Goal: Transaction & Acquisition: Download file/media

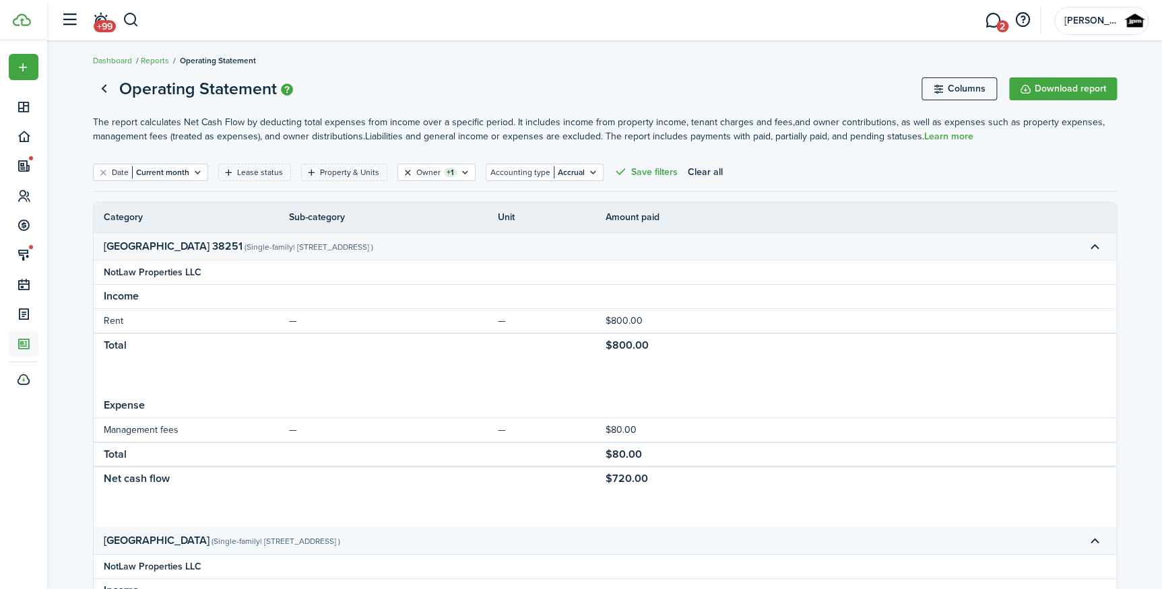
click at [403, 167] on button "Clear filter" at bounding box center [407, 172] width 11 height 11
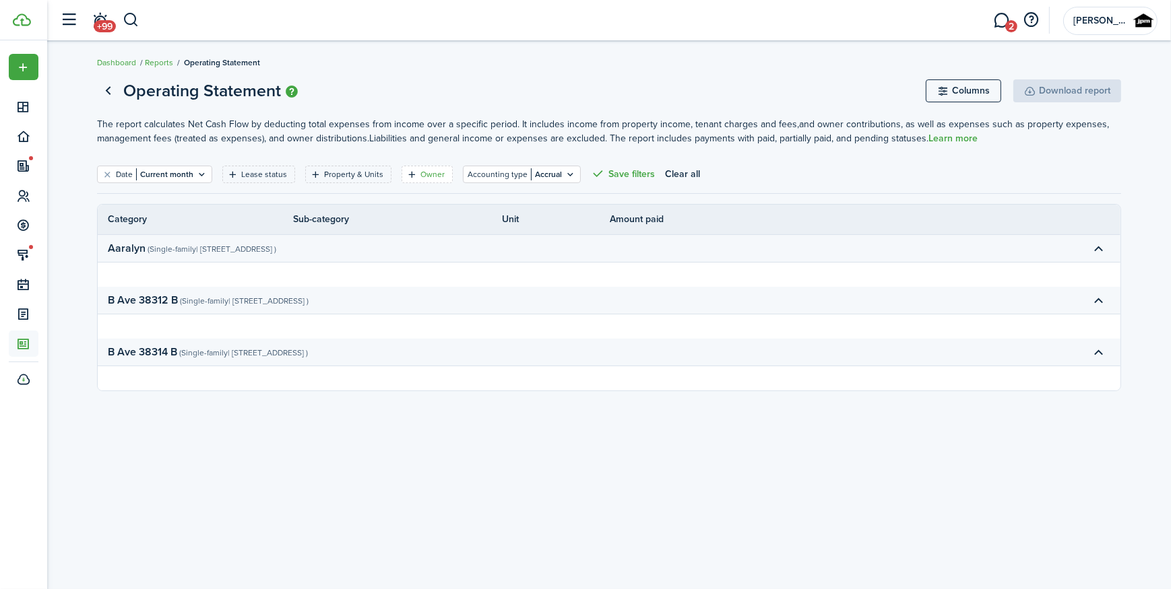
click at [432, 166] on filter-tag "Owner" at bounding box center [426, 175] width 51 height 18
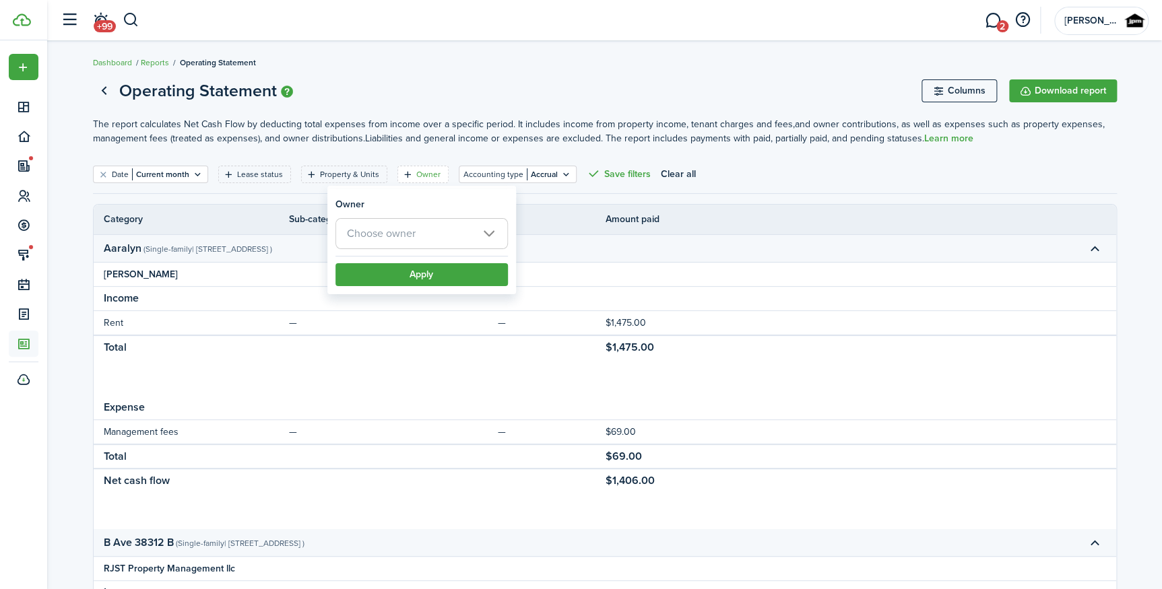
click at [413, 230] on span "Choose owner" at bounding box center [381, 233] width 69 height 15
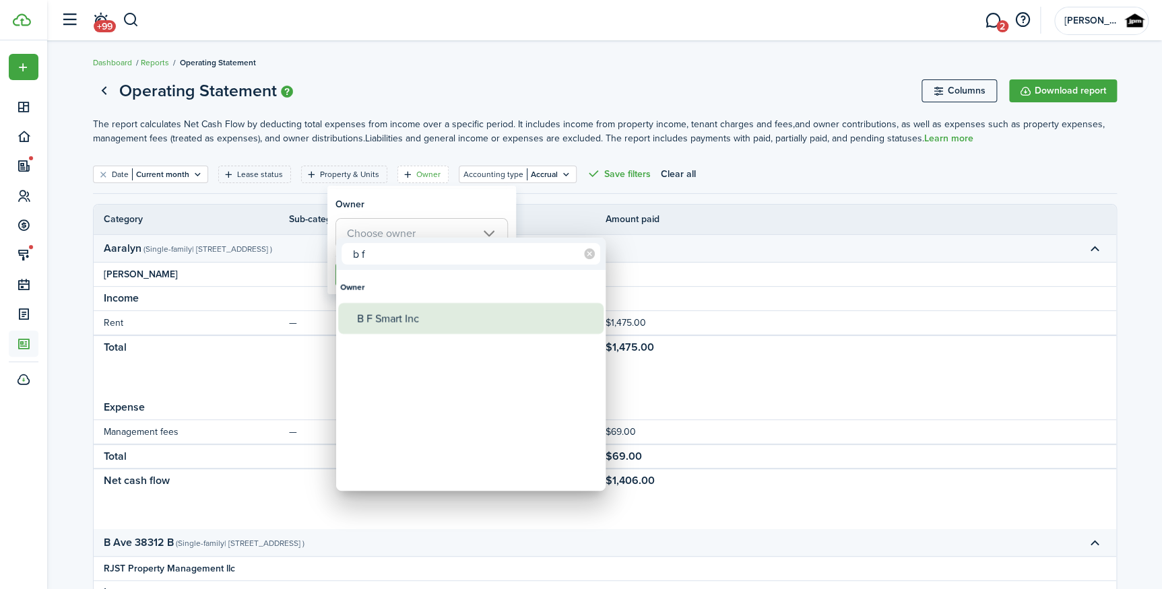
type input "b f"
click at [408, 310] on div "B F Smart Inc" at bounding box center [476, 318] width 238 height 31
type input "B F Smart Inc"
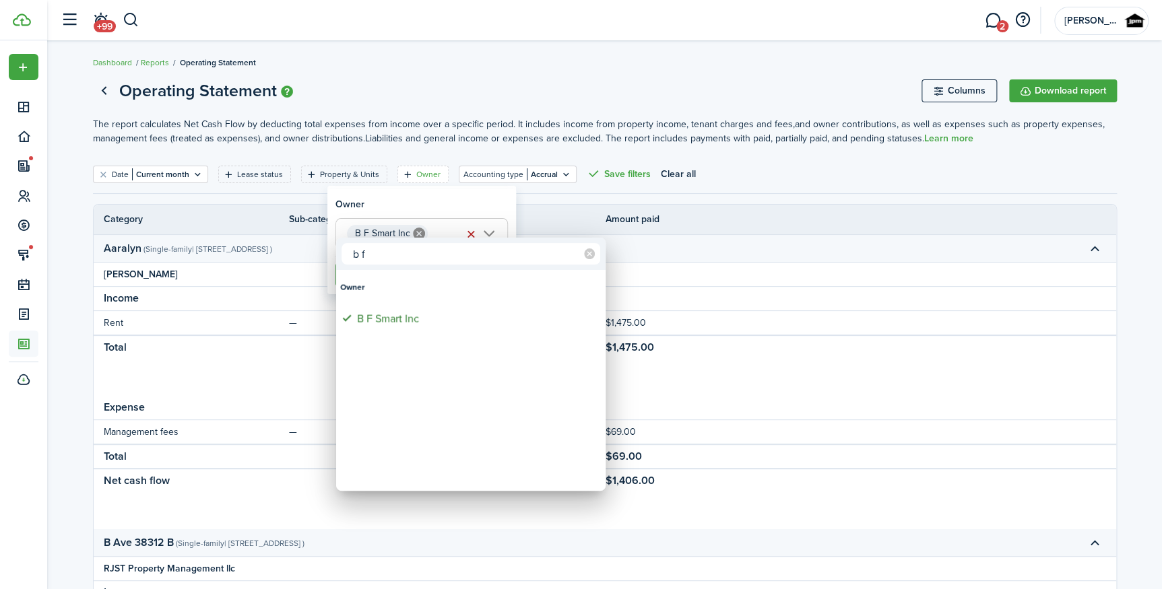
click at [430, 208] on div at bounding box center [580, 294] width 1377 height 805
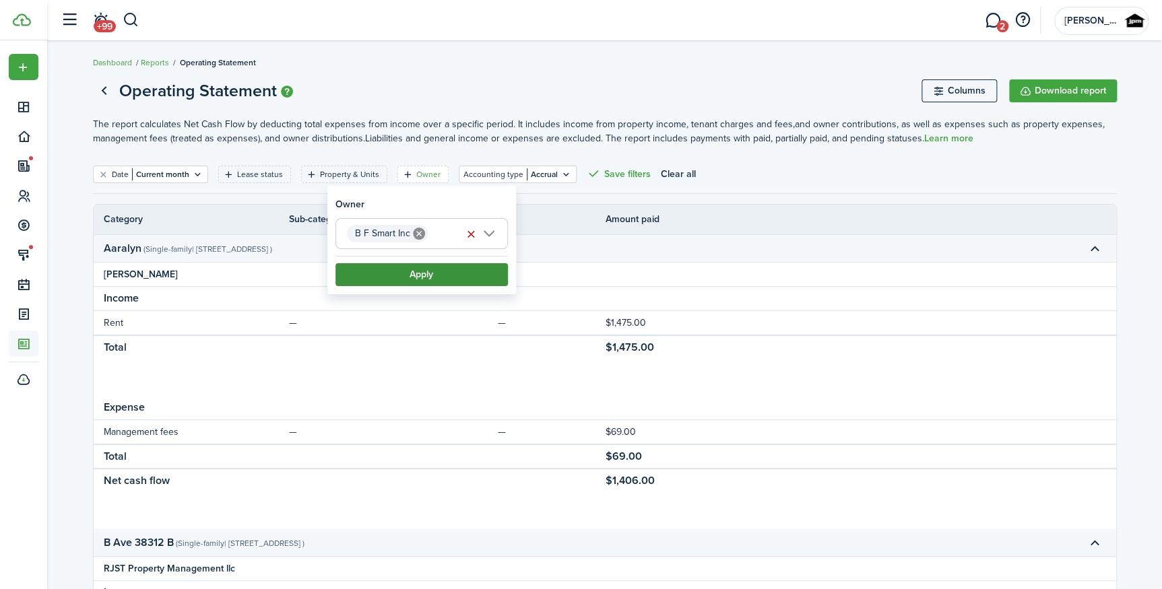
click at [415, 285] on button "Apply" at bounding box center [421, 274] width 172 height 23
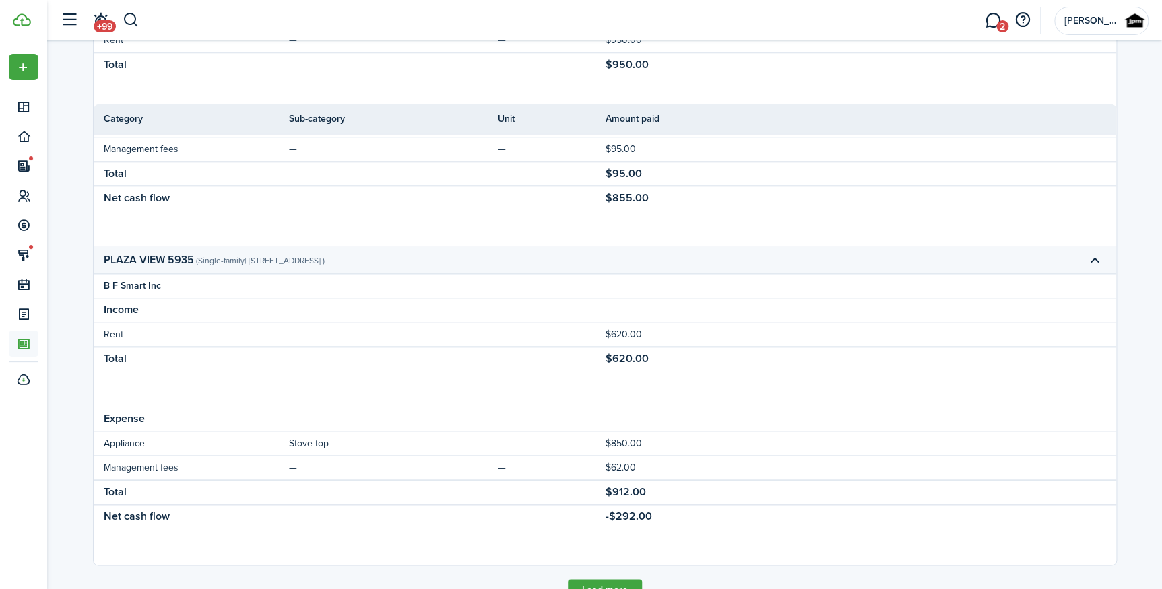
scroll to position [664, 0]
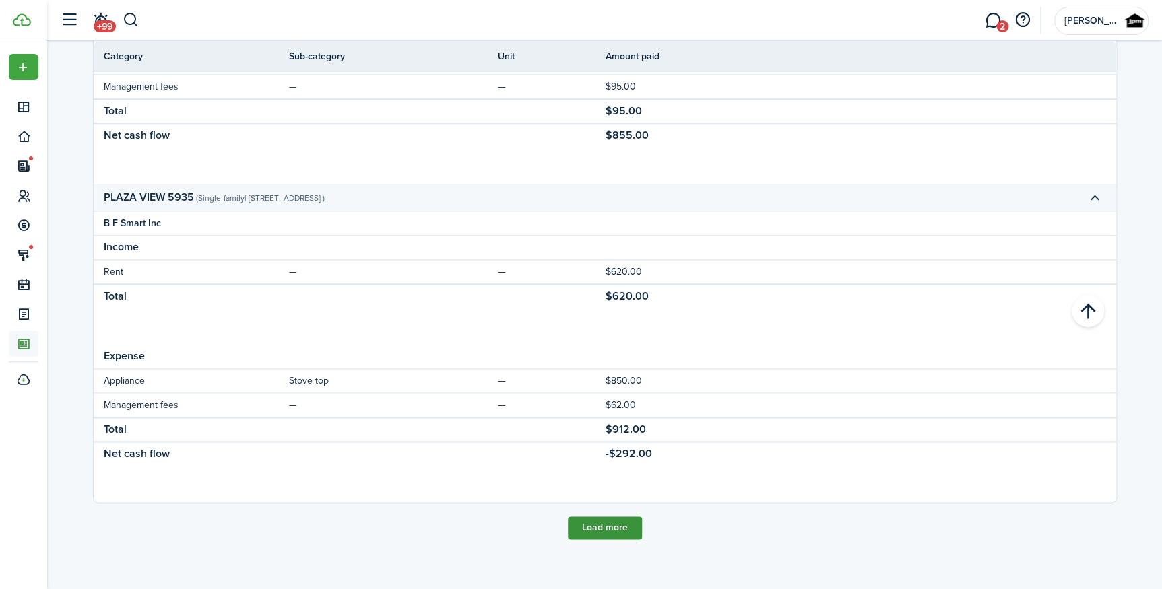
click at [604, 524] on button "Load more" at bounding box center [605, 528] width 74 height 23
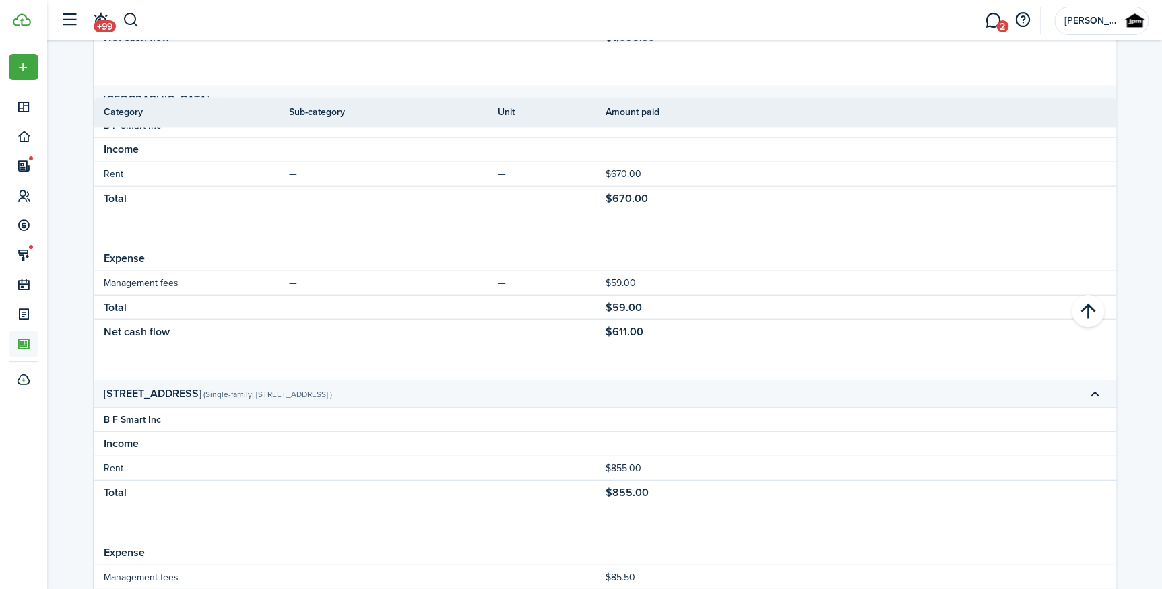
scroll to position [1571, 0]
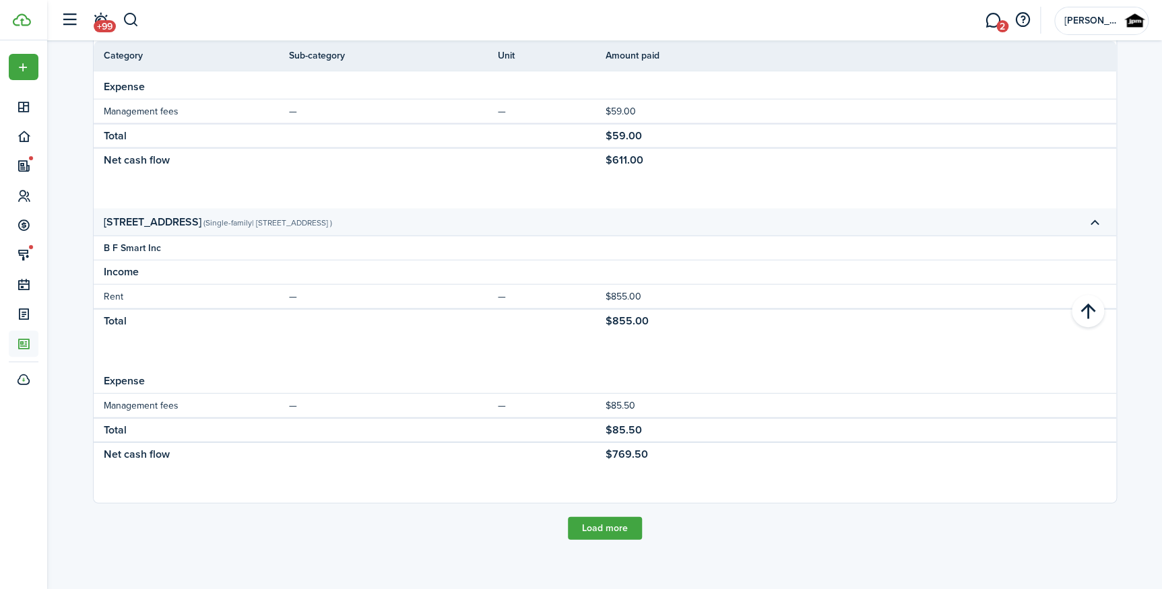
click at [608, 527] on button "Load more" at bounding box center [605, 528] width 74 height 23
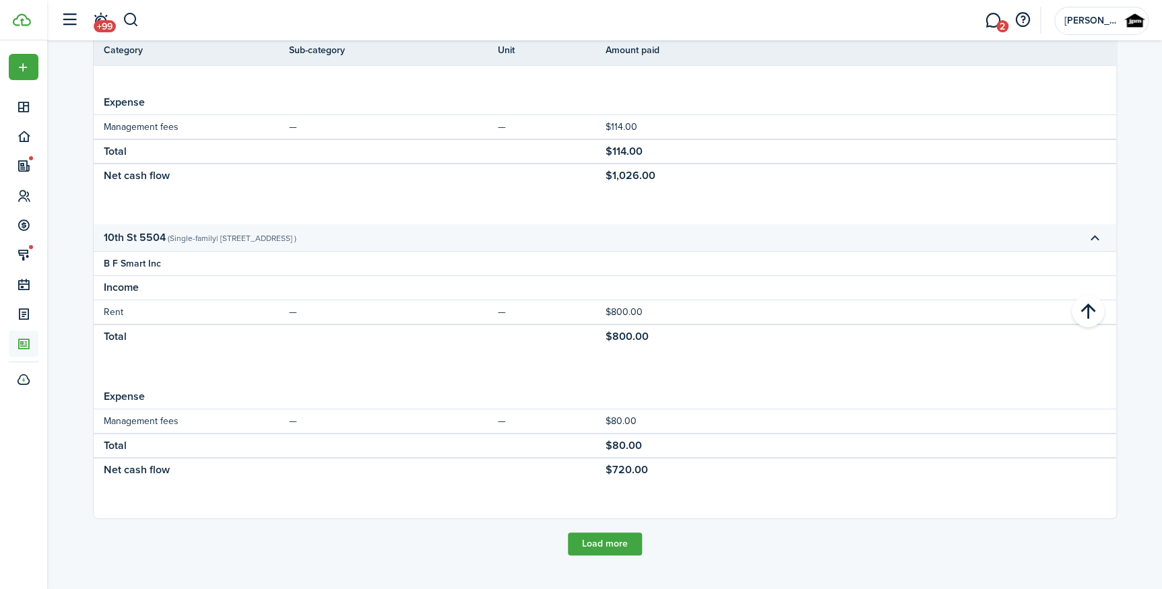
scroll to position [2453, 0]
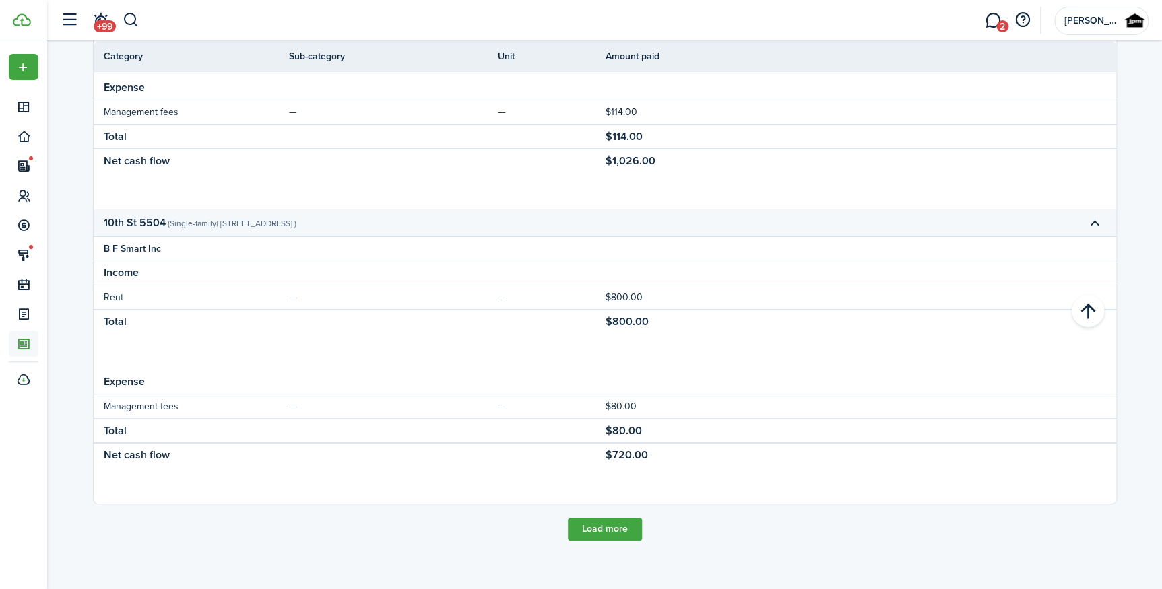
click at [615, 526] on button "Load more" at bounding box center [605, 529] width 74 height 23
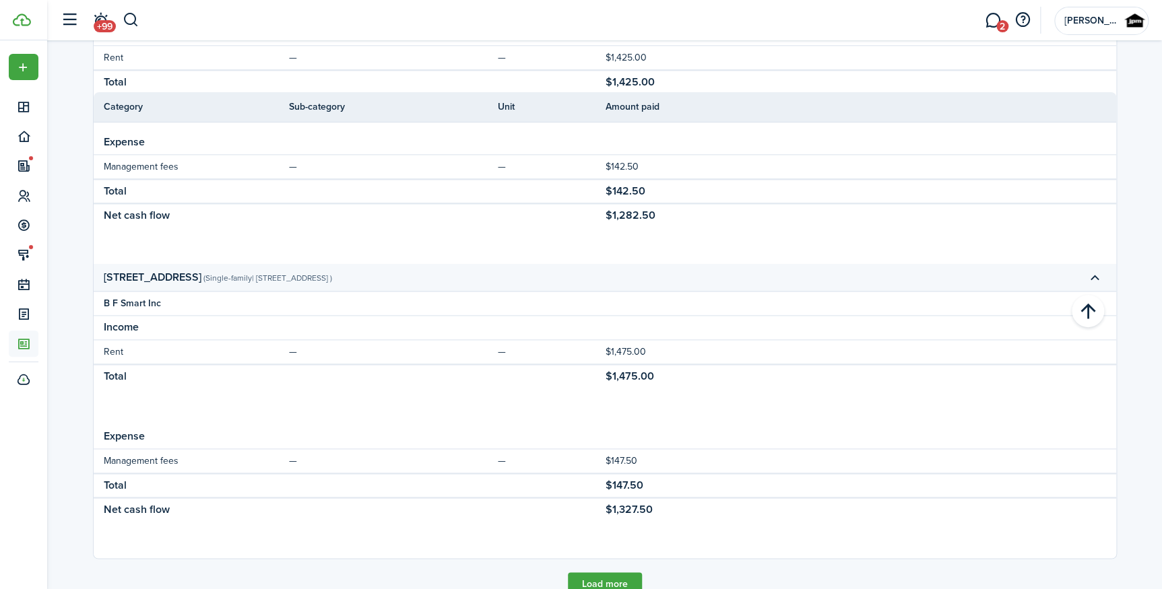
scroll to position [3360, 0]
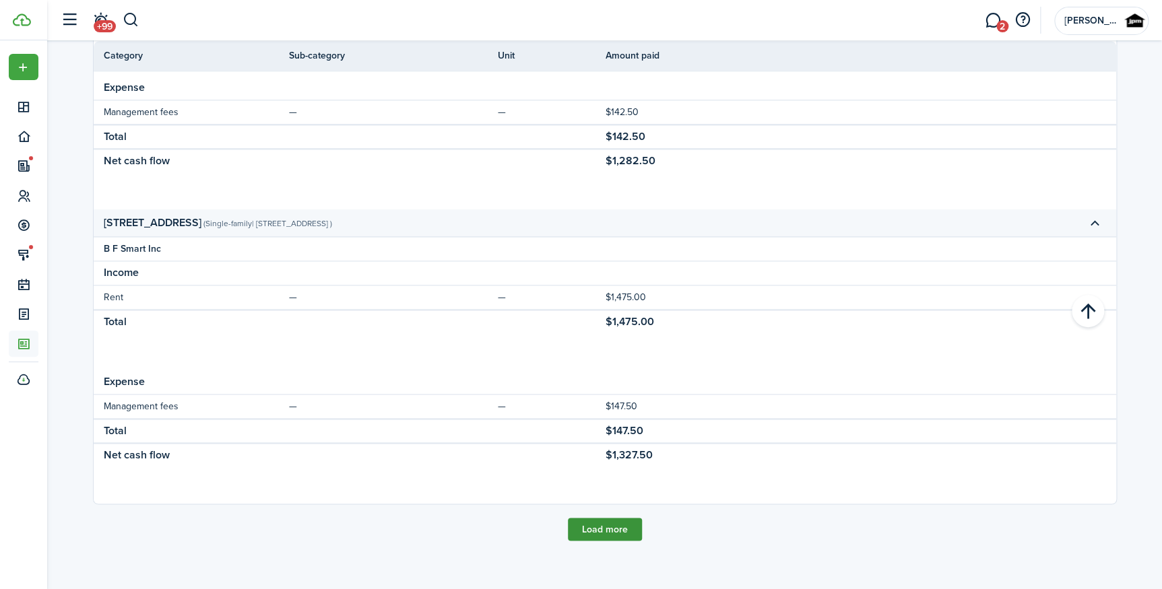
click at [603, 536] on button "Load more" at bounding box center [605, 529] width 74 height 23
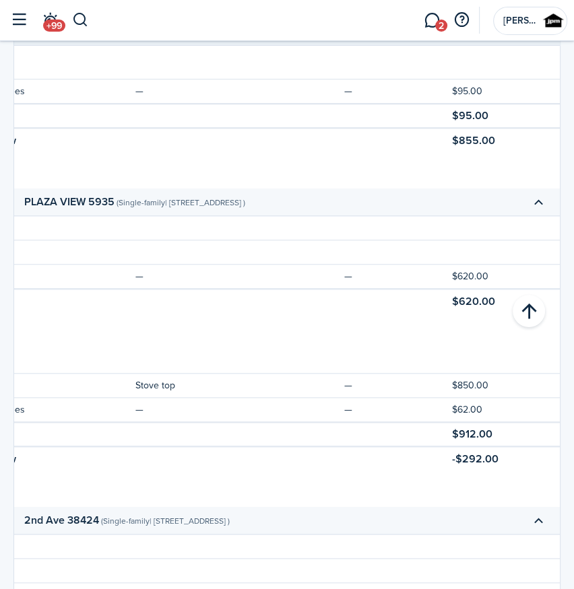
scroll to position [734, 0]
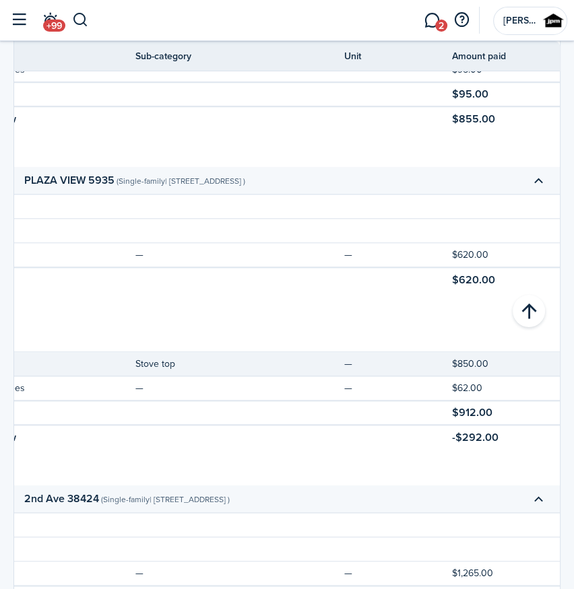
drag, startPoint x: 445, startPoint y: 359, endPoint x: 519, endPoint y: 360, distance: 74.1
click at [519, 360] on tr "Appliance Stove top — $850.00" at bounding box center [250, 364] width 620 height 24
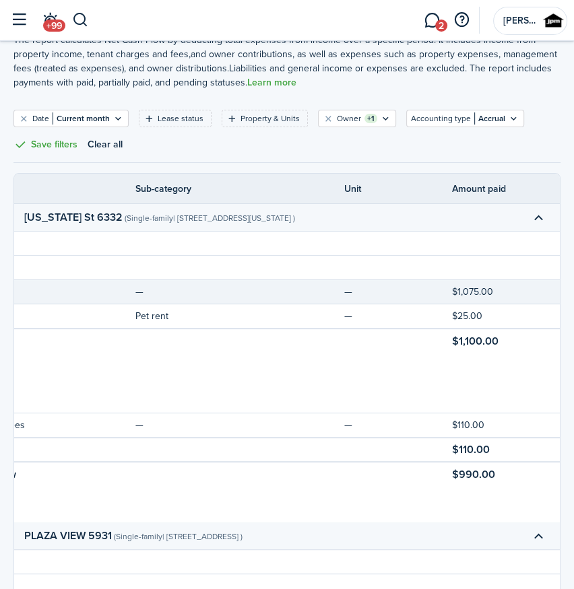
scroll to position [0, 0]
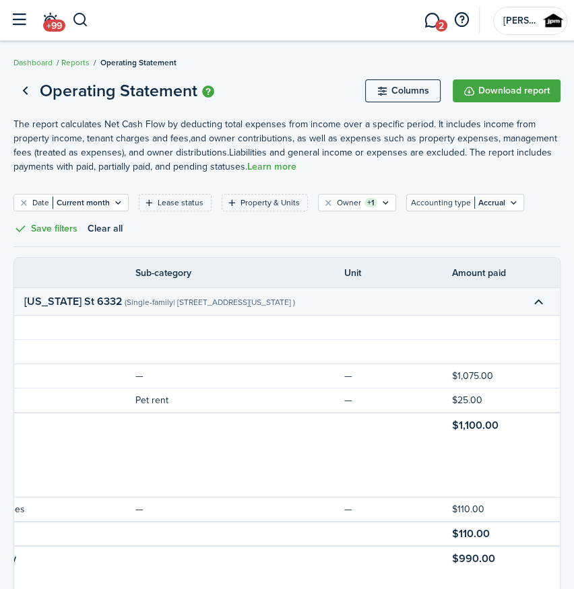
click at [475, 213] on div "Date Current month Lease status Property & Units Owner +1 Accounting type Accru…" at bounding box center [286, 220] width 547 height 53
click at [478, 202] on filter-tag-value "Accrual" at bounding box center [489, 203] width 31 height 12
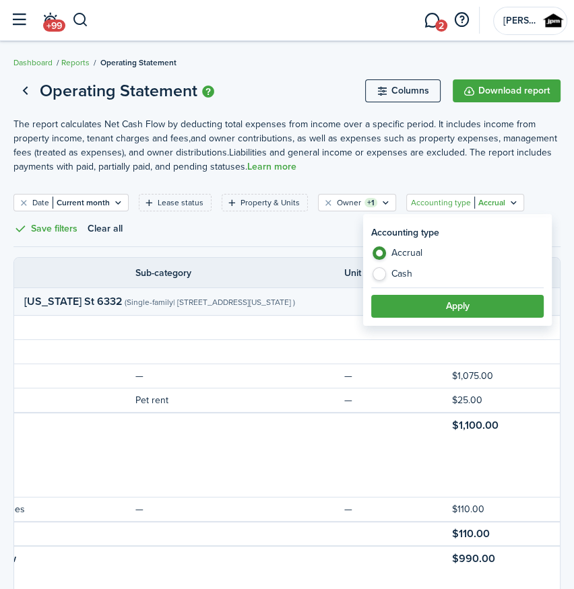
click at [412, 268] on label "Cash" at bounding box center [457, 273] width 172 height 13
radio input "false"
radio input "true"
click at [424, 295] on button "Apply" at bounding box center [457, 306] width 172 height 23
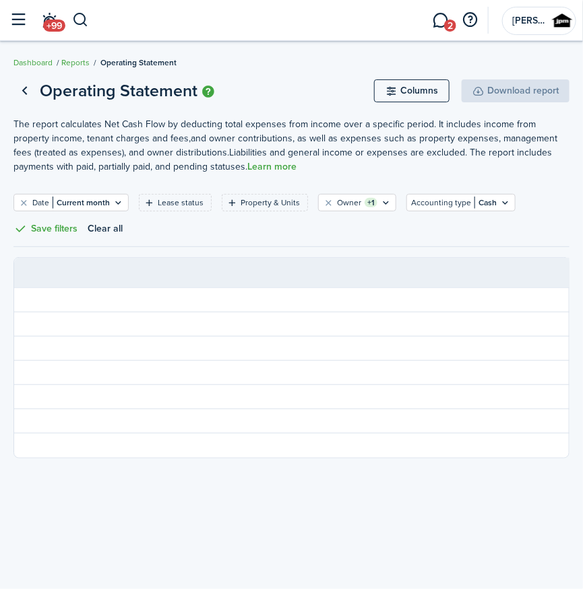
click at [481, 211] on div "Date Current month Lease status Property & Units Owner +1 Accounting type Cash …" at bounding box center [291, 220] width 556 height 53
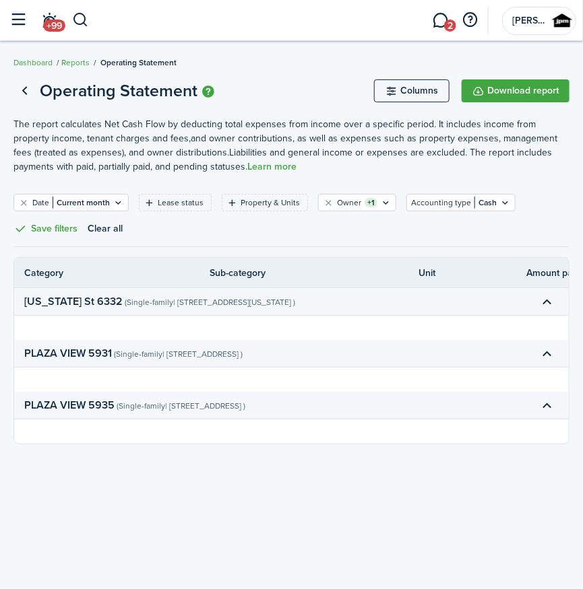
click at [481, 211] on div "Date Current month Lease status Property & Units Owner +1 Accounting type Cash …" at bounding box center [291, 220] width 556 height 53
click at [481, 203] on filter-tag-value "Cash" at bounding box center [485, 203] width 22 height 12
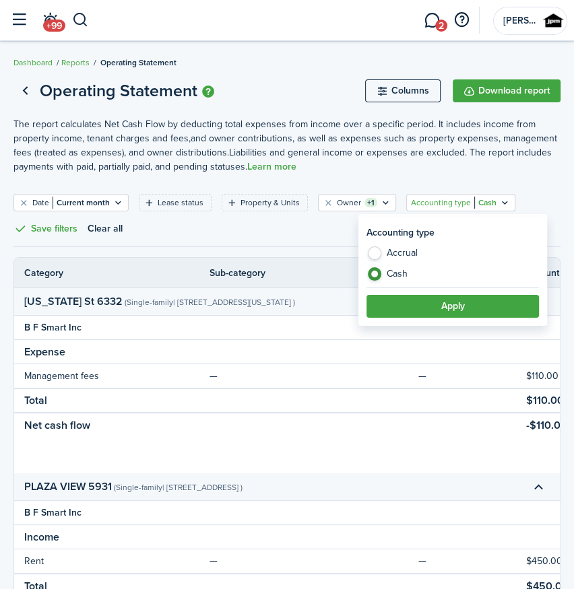
click at [380, 259] on label "Accrual" at bounding box center [452, 257] width 172 height 20
radio input "true"
click at [414, 302] on button "Apply" at bounding box center [452, 306] width 172 height 23
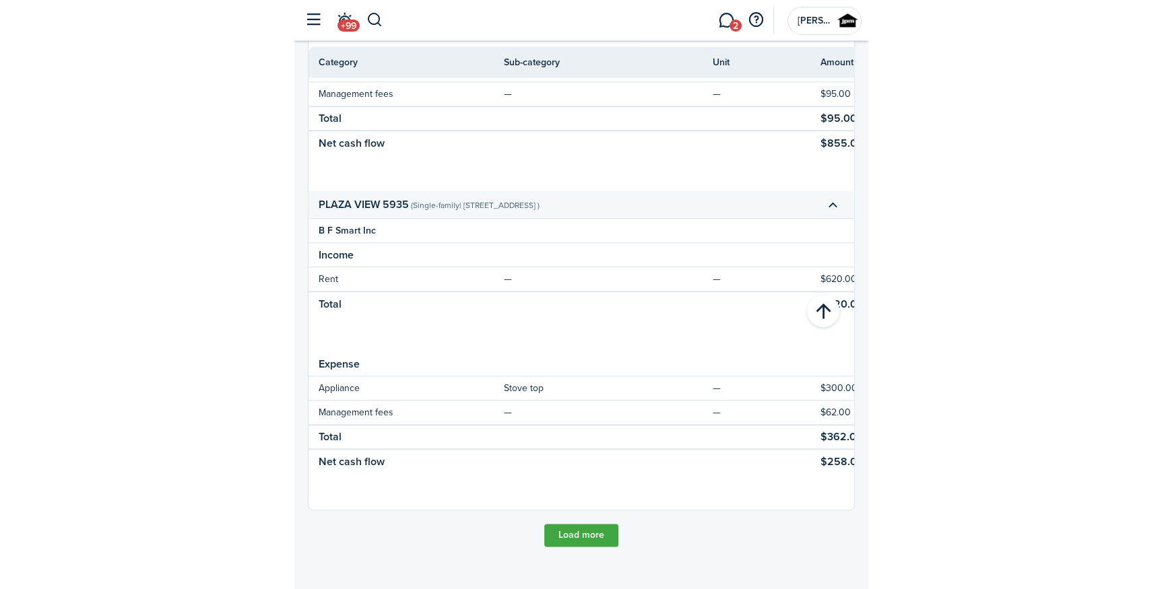
scroll to position [726, 0]
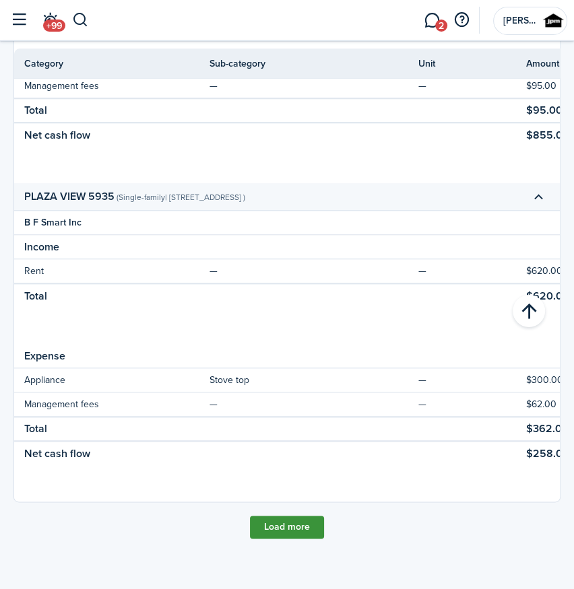
click at [296, 532] on button "Load more" at bounding box center [287, 527] width 74 height 23
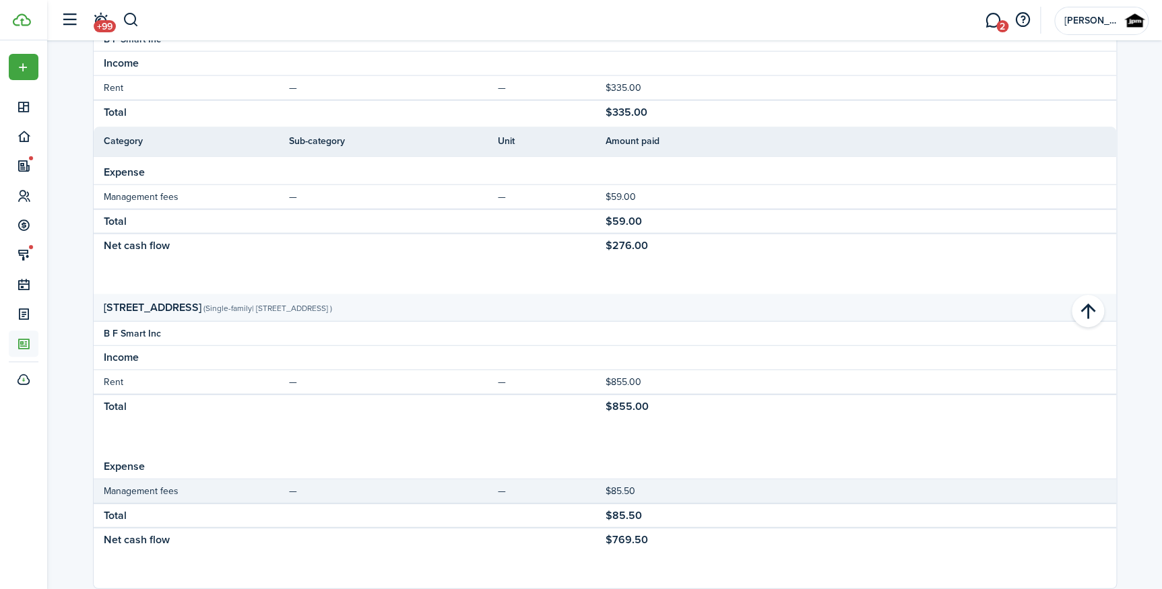
scroll to position [1571, 0]
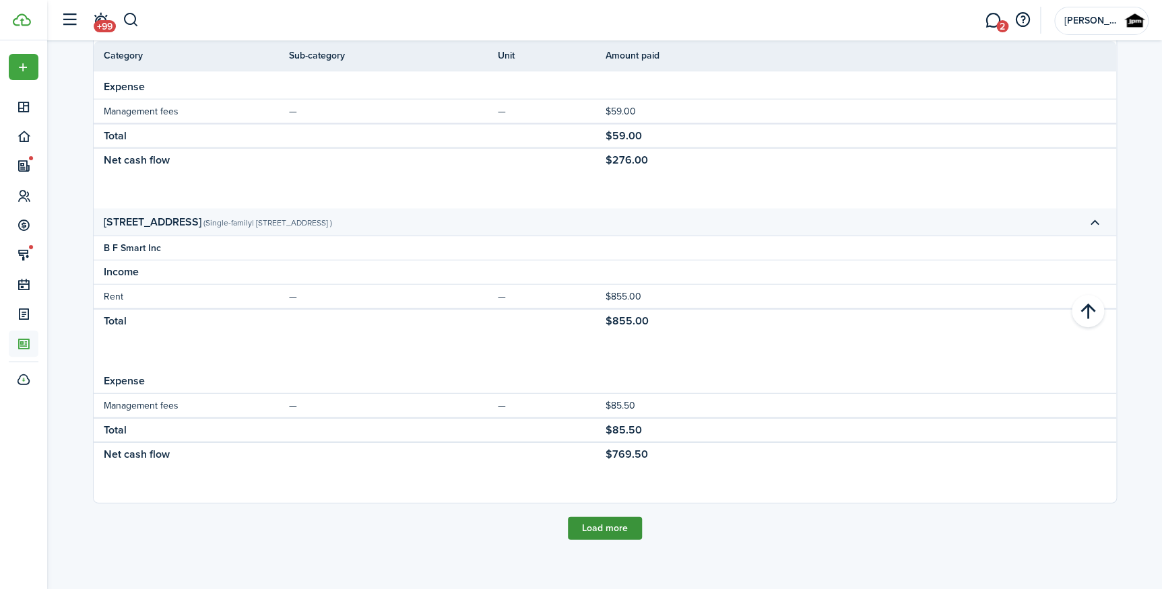
click at [616, 522] on button "Load more" at bounding box center [605, 528] width 74 height 23
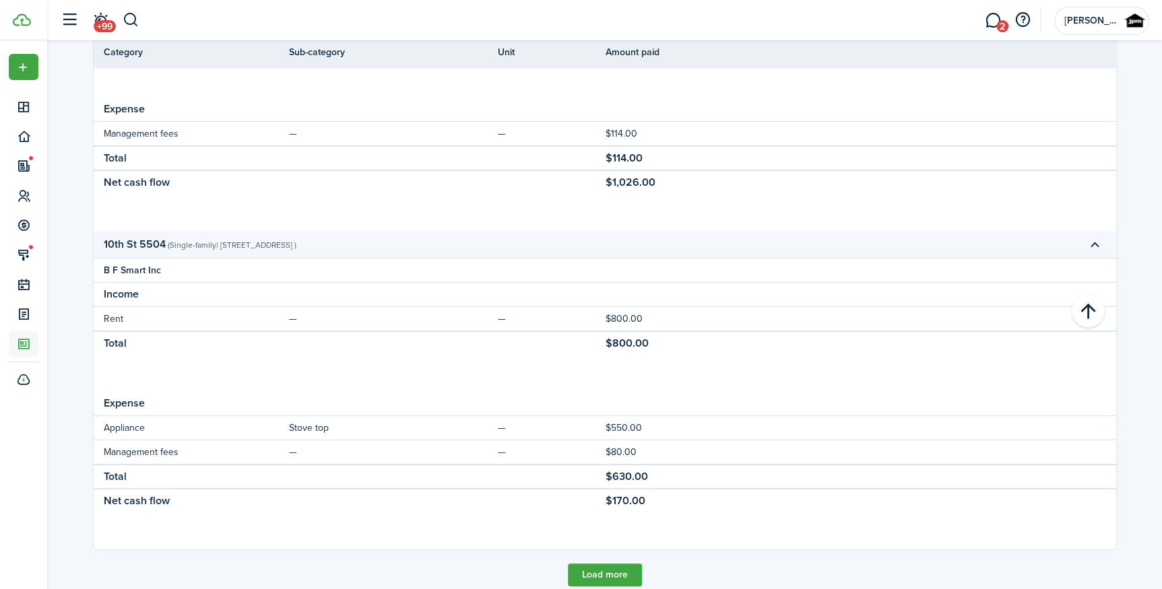
scroll to position [2478, 0]
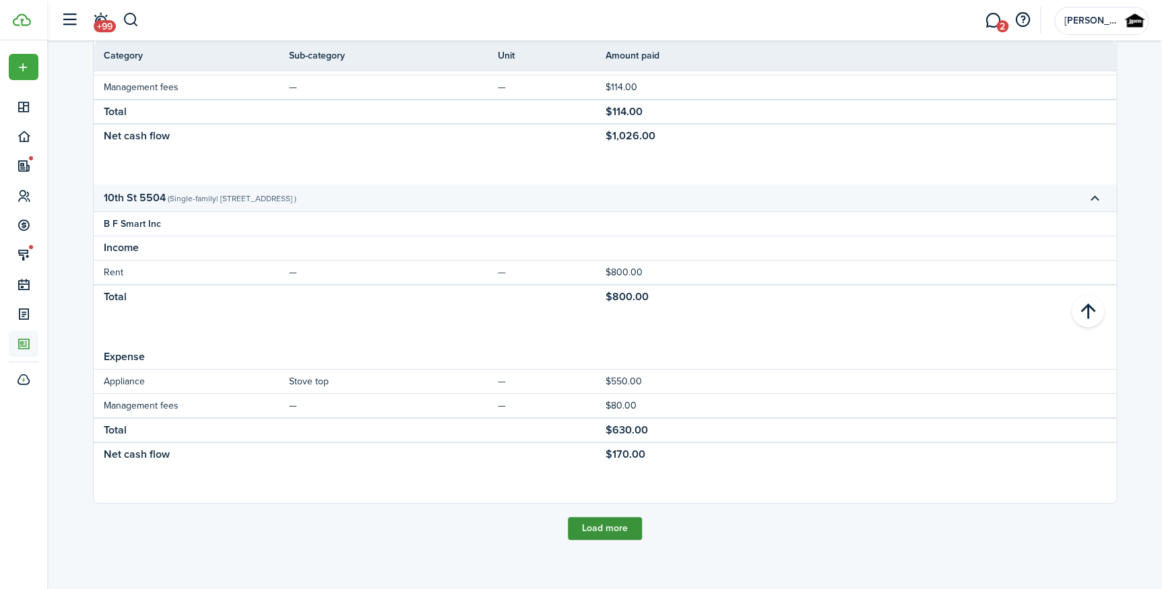
click at [607, 527] on button "Load more" at bounding box center [605, 528] width 74 height 23
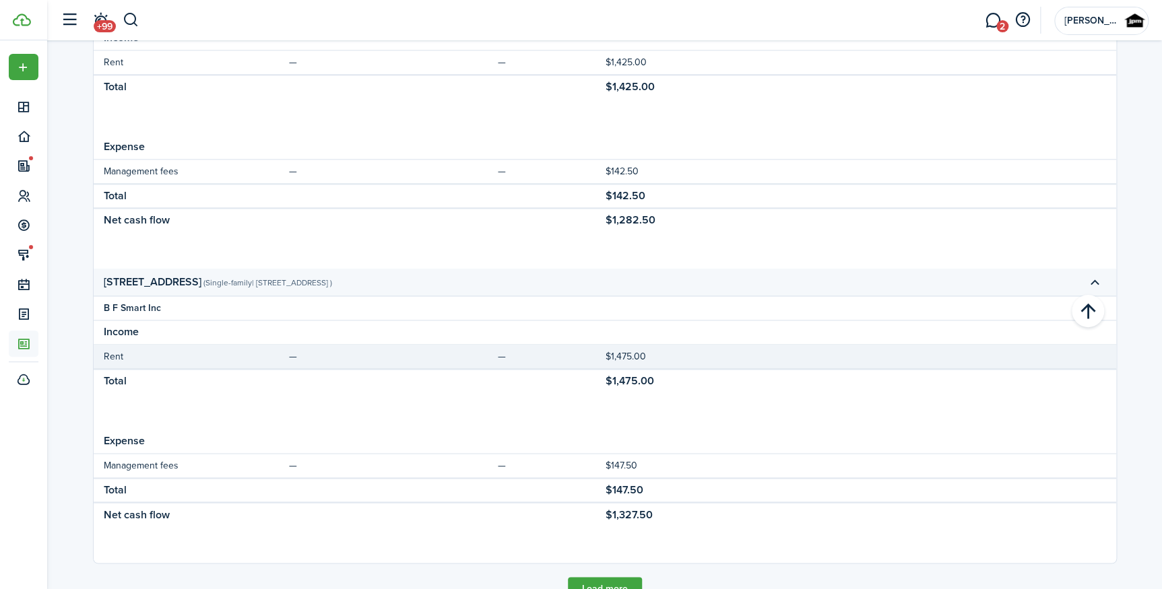
scroll to position [3385, 0]
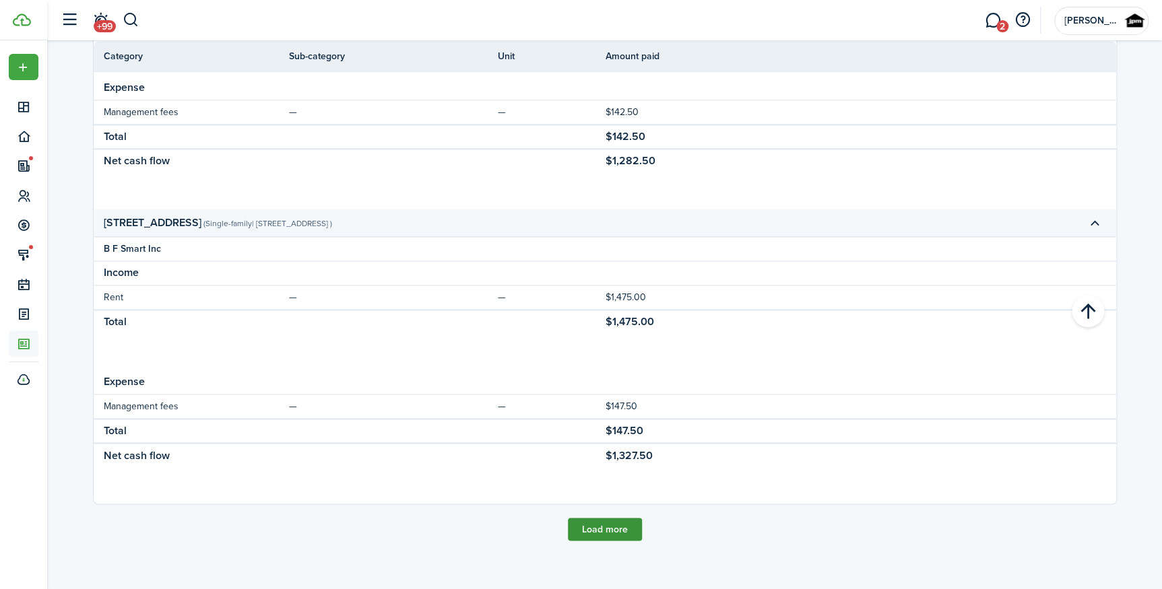
click at [612, 524] on button "Load more" at bounding box center [605, 529] width 74 height 23
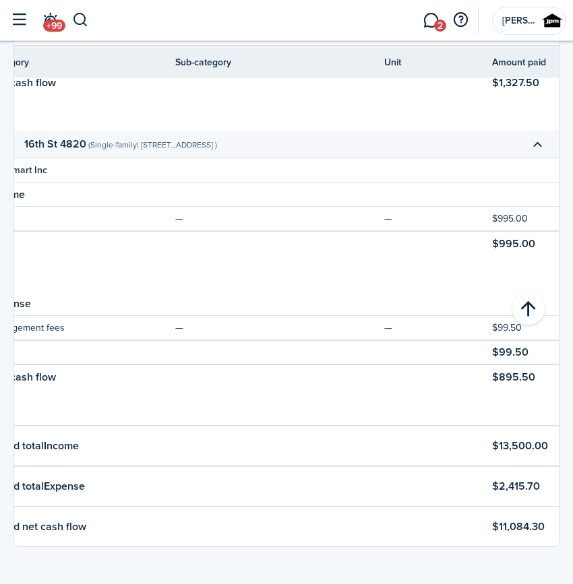
scroll to position [0, 75]
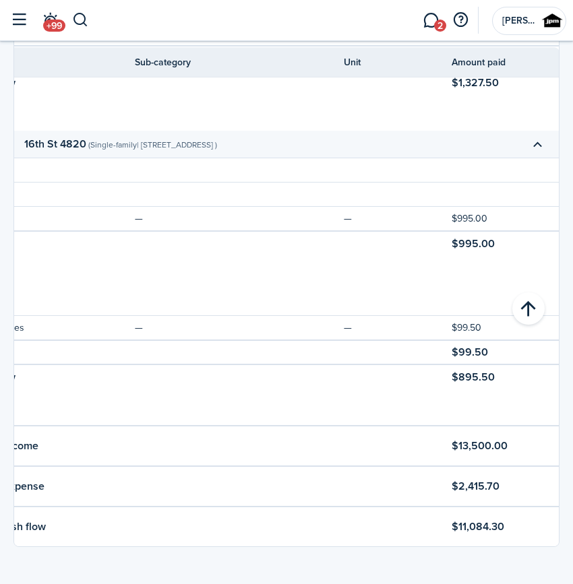
drag, startPoint x: 502, startPoint y: 488, endPoint x: 451, endPoint y: 482, distance: 52.2
click at [451, 482] on tr "Grand total Expense $2,415.70" at bounding box center [249, 486] width 620 height 40
copy td "$2,415.70"
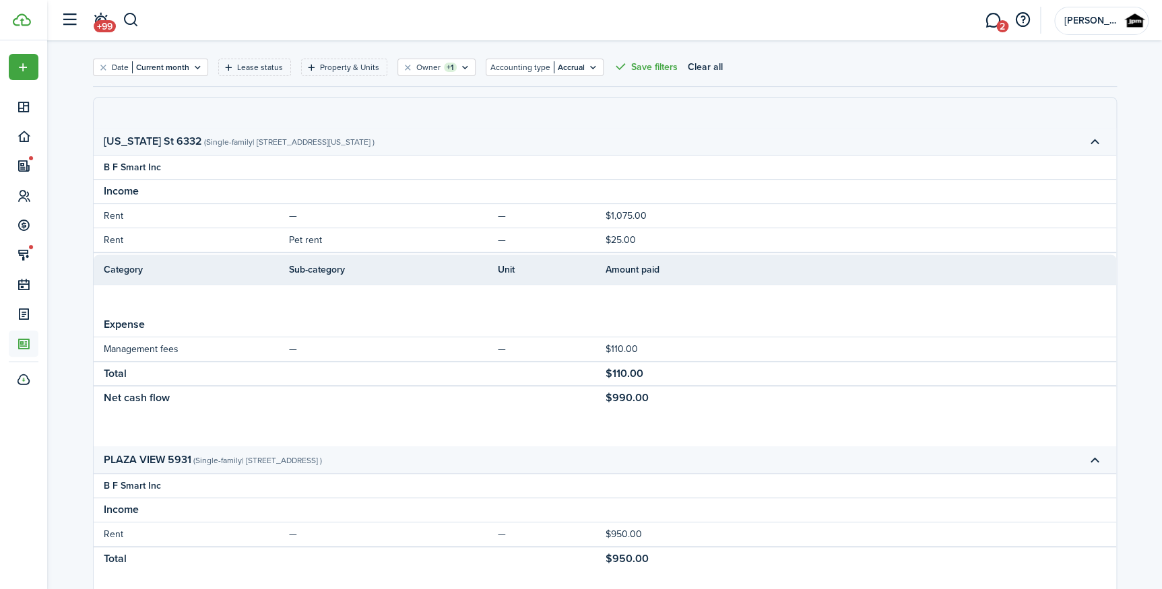
scroll to position [0, 0]
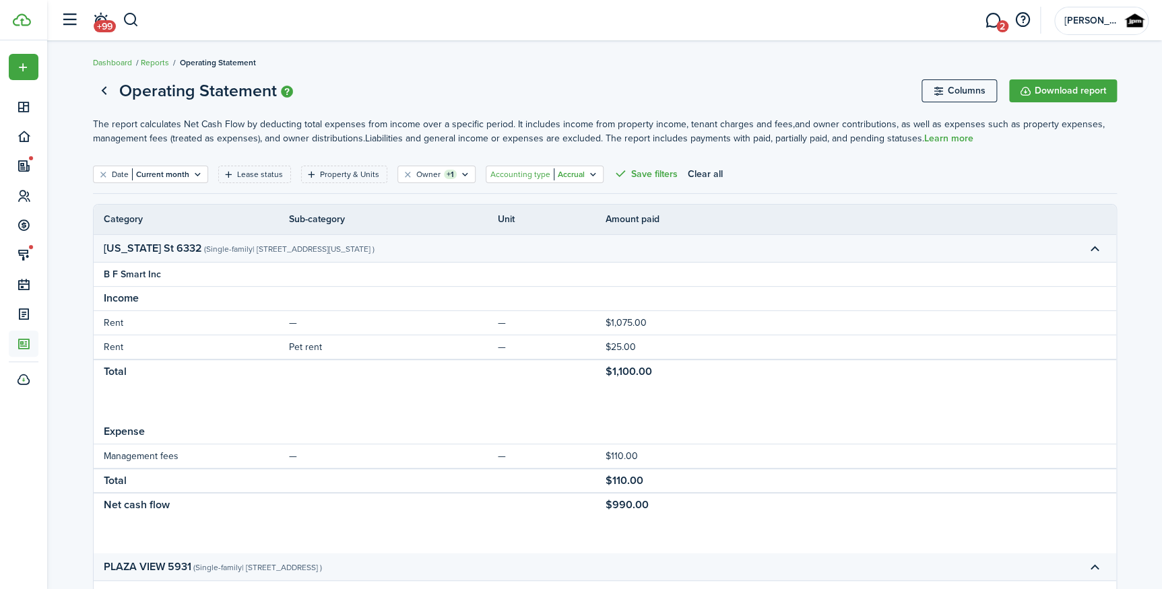
click at [554, 170] on filter-tag-value "Accrual" at bounding box center [569, 174] width 31 height 12
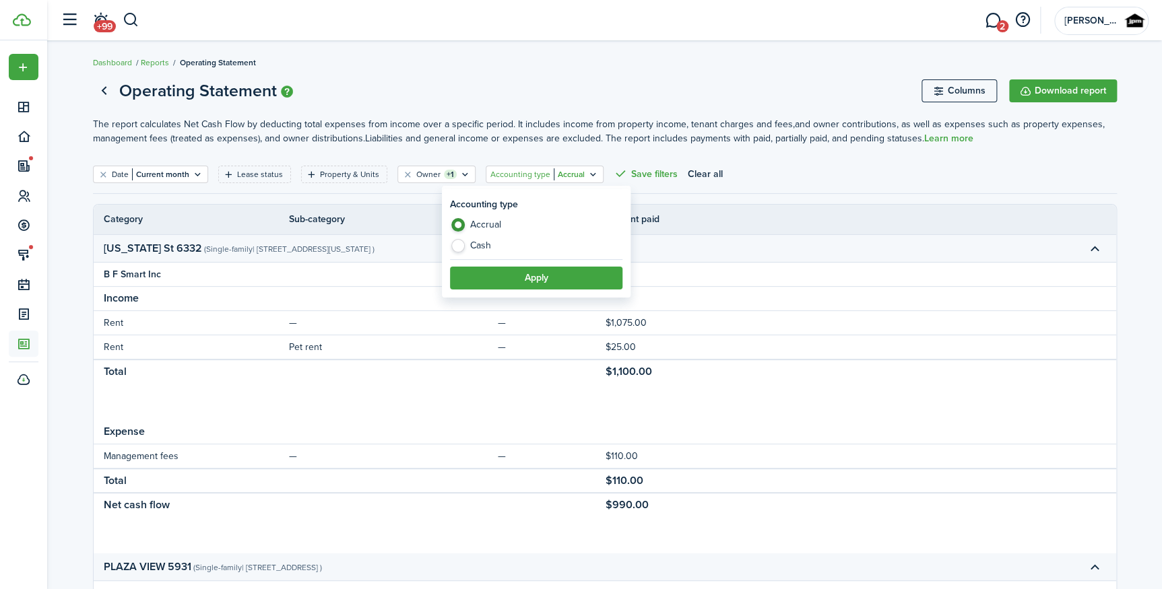
click at [490, 246] on label "Cash" at bounding box center [536, 245] width 172 height 13
radio input "false"
radio input "true"
click at [506, 268] on button "Apply" at bounding box center [536, 278] width 172 height 23
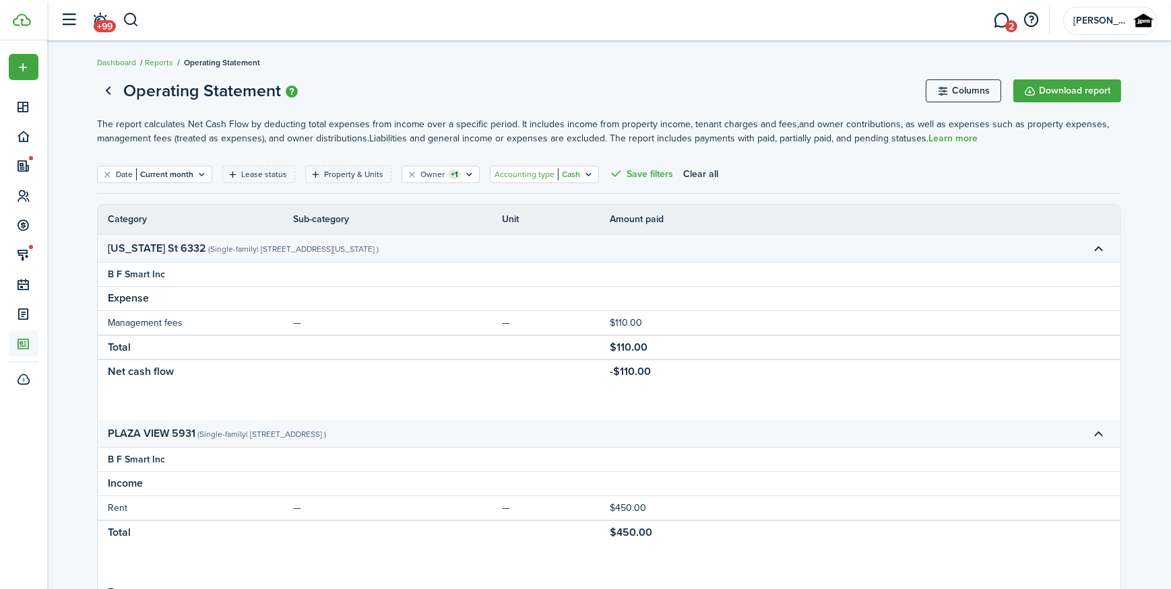
click at [570, 175] on filter-tag "Accounting type Cash" at bounding box center [544, 175] width 109 height 18
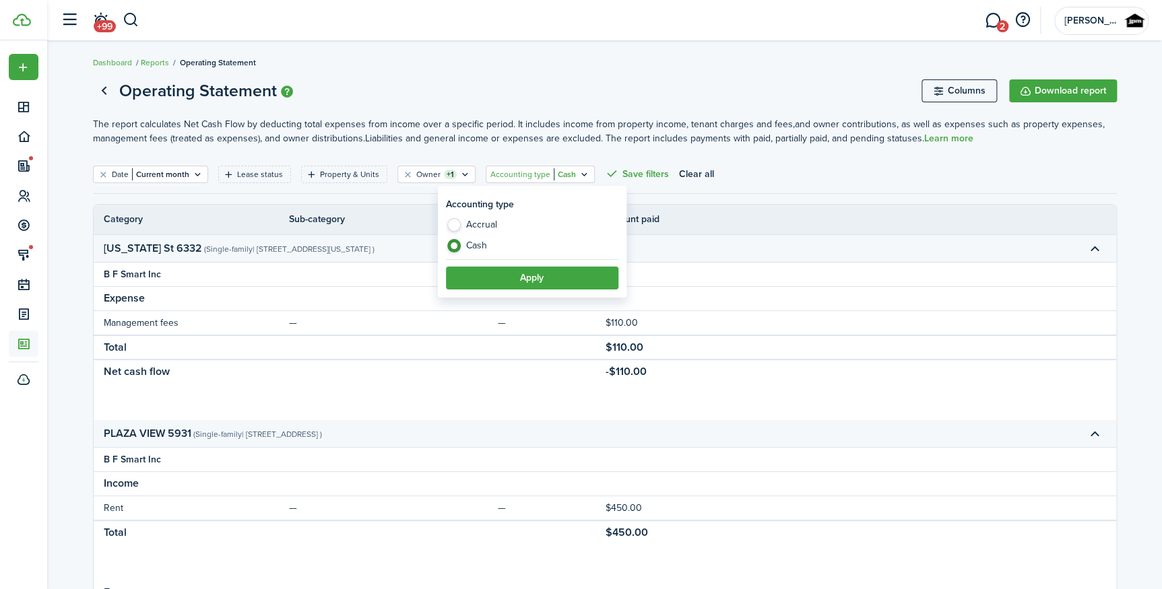
click at [480, 228] on label "Accrual" at bounding box center [532, 228] width 172 height 20
radio input "true"
click at [525, 262] on filter-item-popup-footer "Apply" at bounding box center [532, 274] width 172 height 30
click at [528, 270] on button "Apply" at bounding box center [532, 278] width 172 height 23
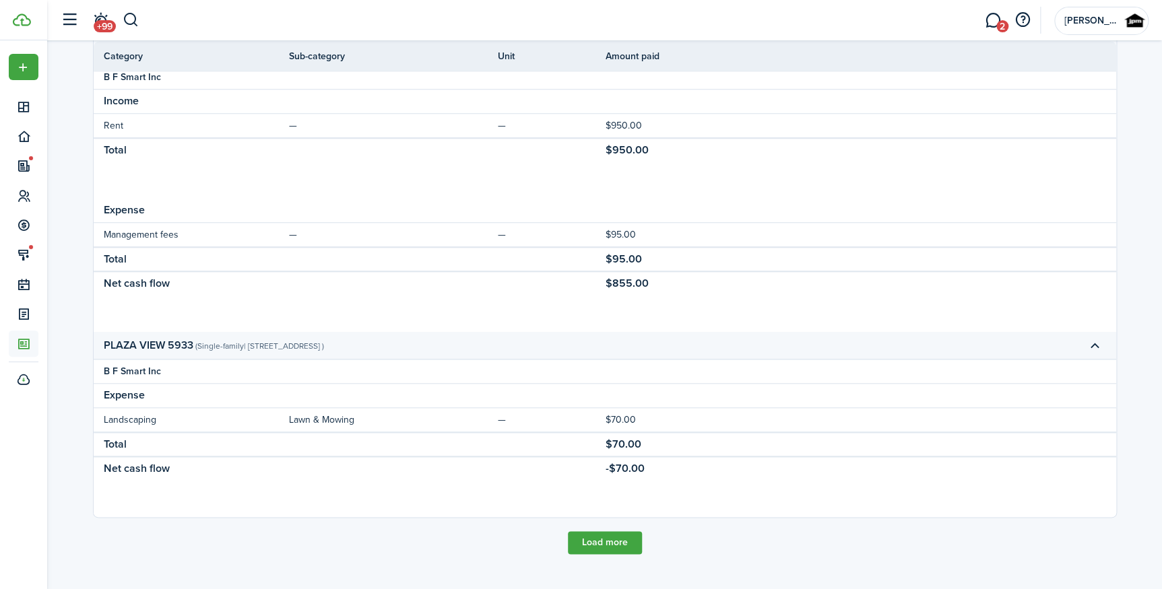
scroll to position [531, 0]
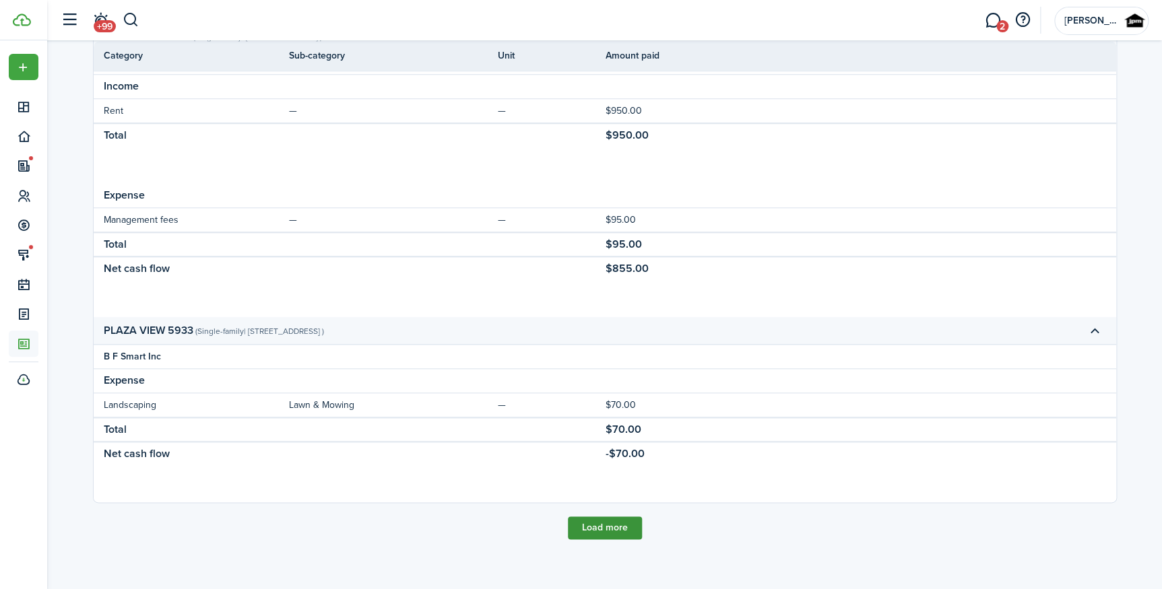
click at [614, 521] on button "Load more" at bounding box center [605, 528] width 74 height 23
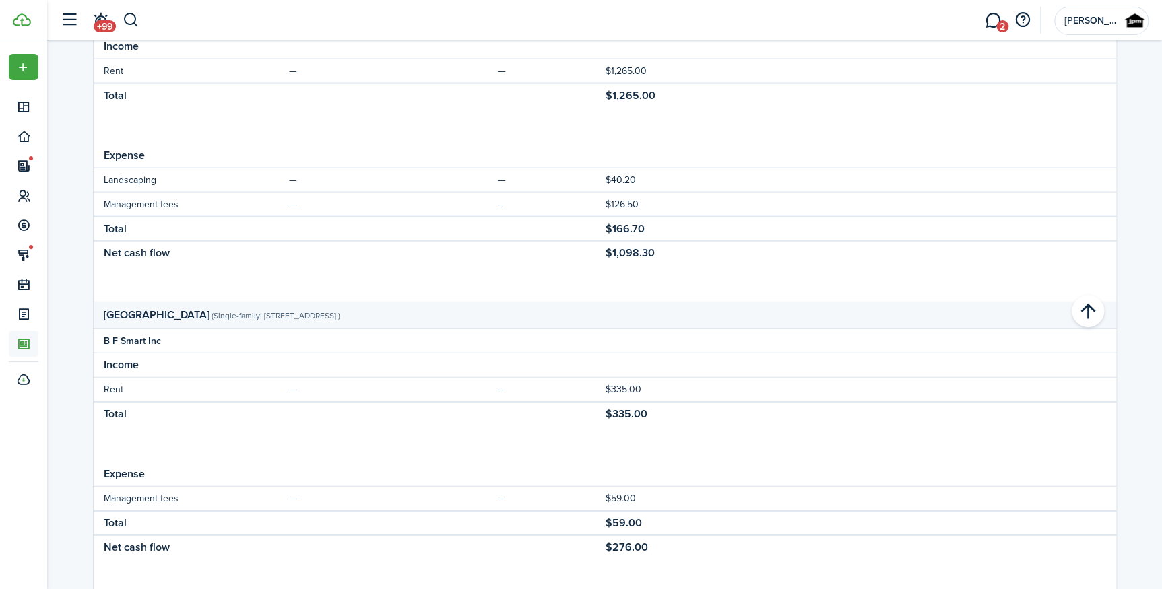
scroll to position [1462, 0]
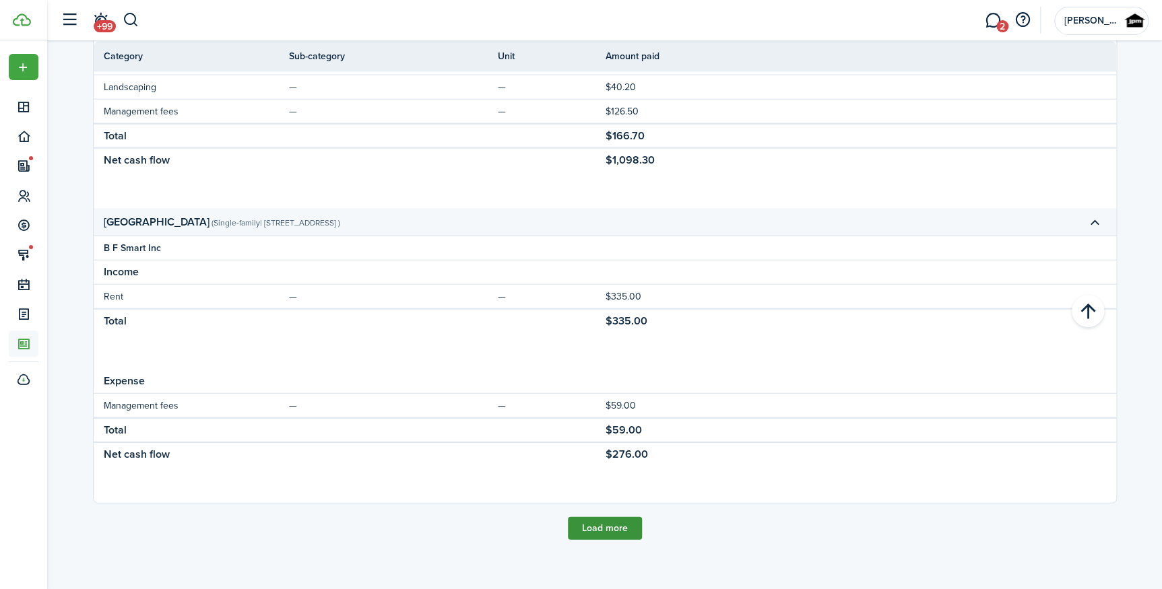
click at [630, 533] on button "Load more" at bounding box center [605, 528] width 74 height 23
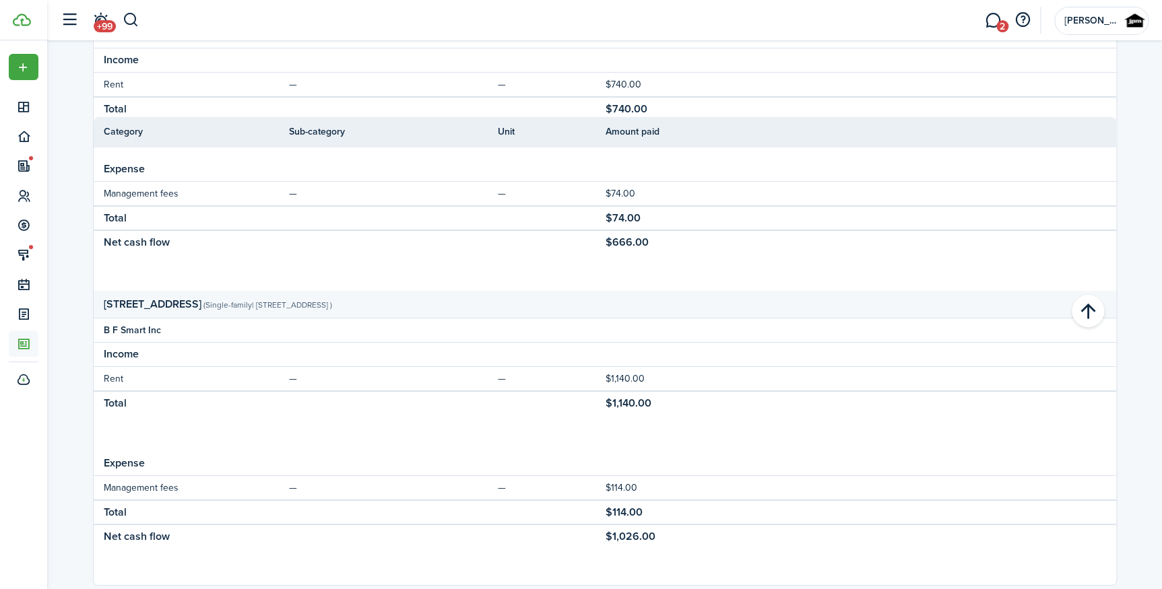
scroll to position [2344, 0]
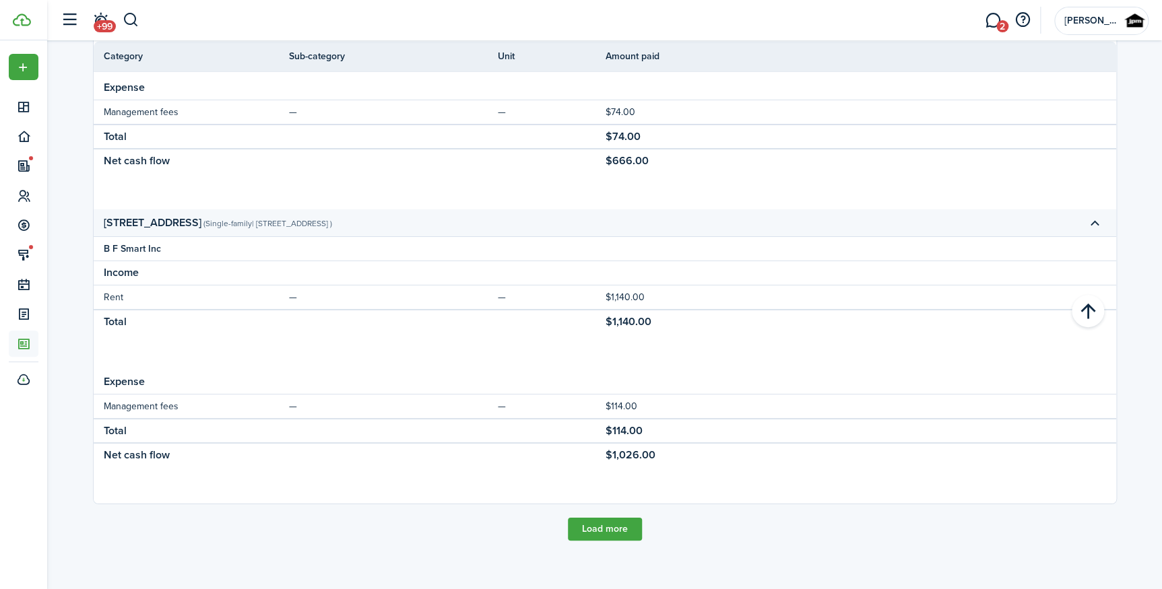
click at [612, 527] on button "Load more" at bounding box center [605, 529] width 74 height 23
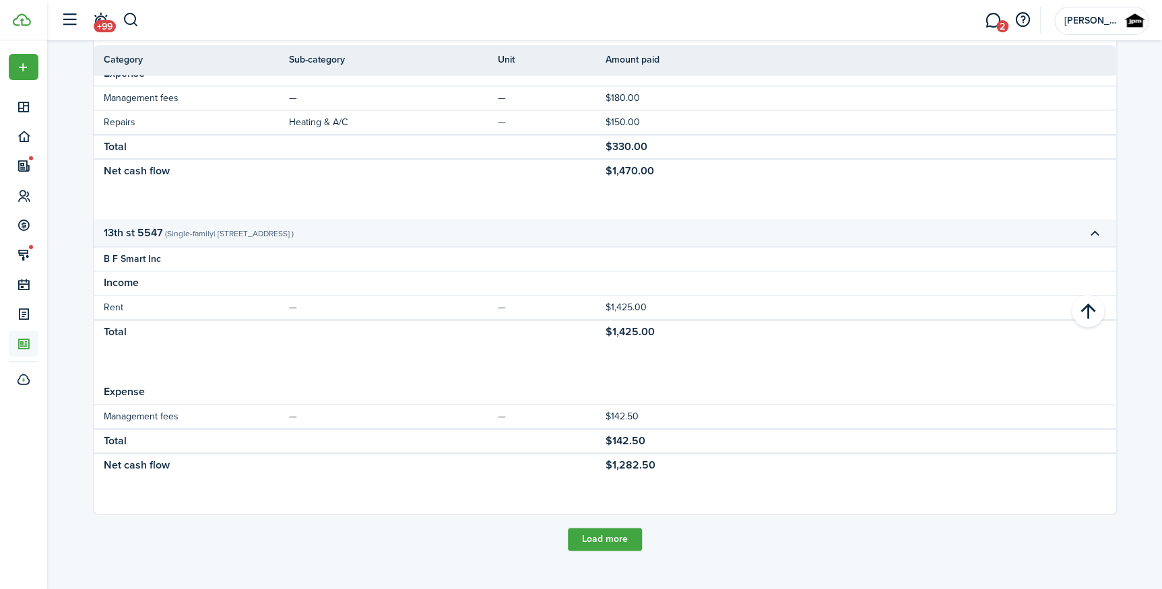
scroll to position [3276, 0]
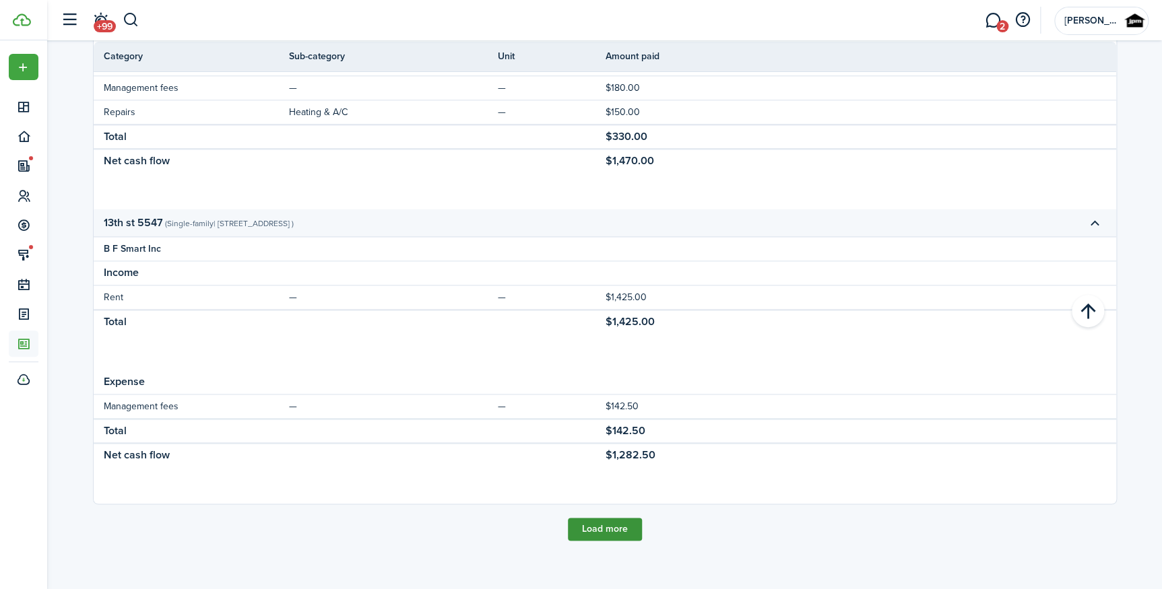
click at [624, 527] on button "Load more" at bounding box center [605, 529] width 74 height 23
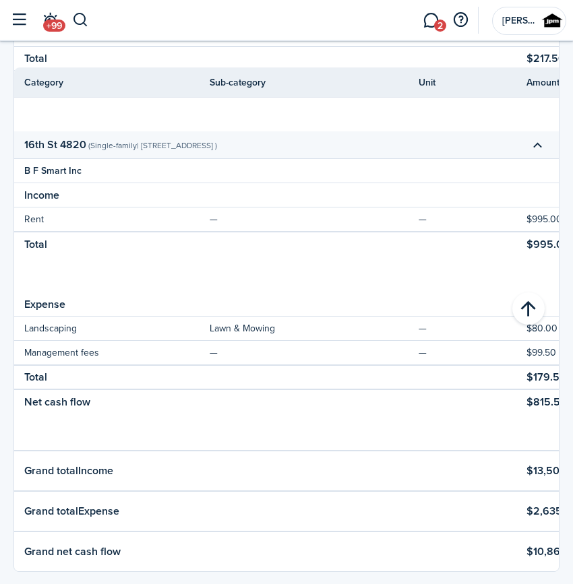
scroll to position [4051, 0]
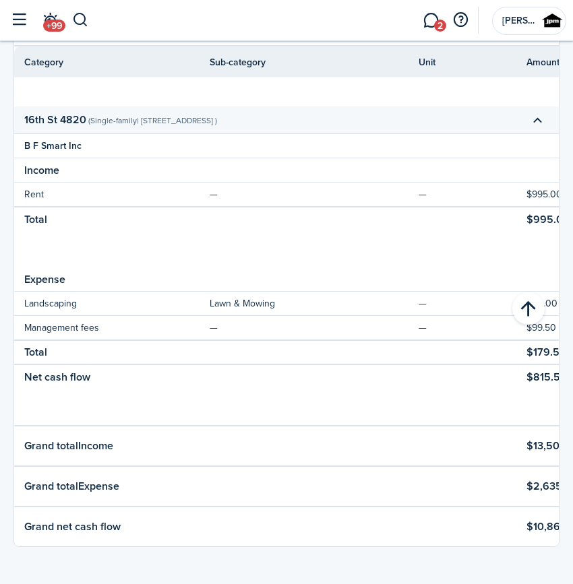
drag, startPoint x: 450, startPoint y: 535, endPoint x: 472, endPoint y: 535, distance: 22.2
click at [472, 535] on tr "Grand net cash flow $10,864.30" at bounding box center [324, 527] width 620 height 40
click at [462, 537] on tr "Grand net cash flow $10,864.30" at bounding box center [324, 527] width 620 height 40
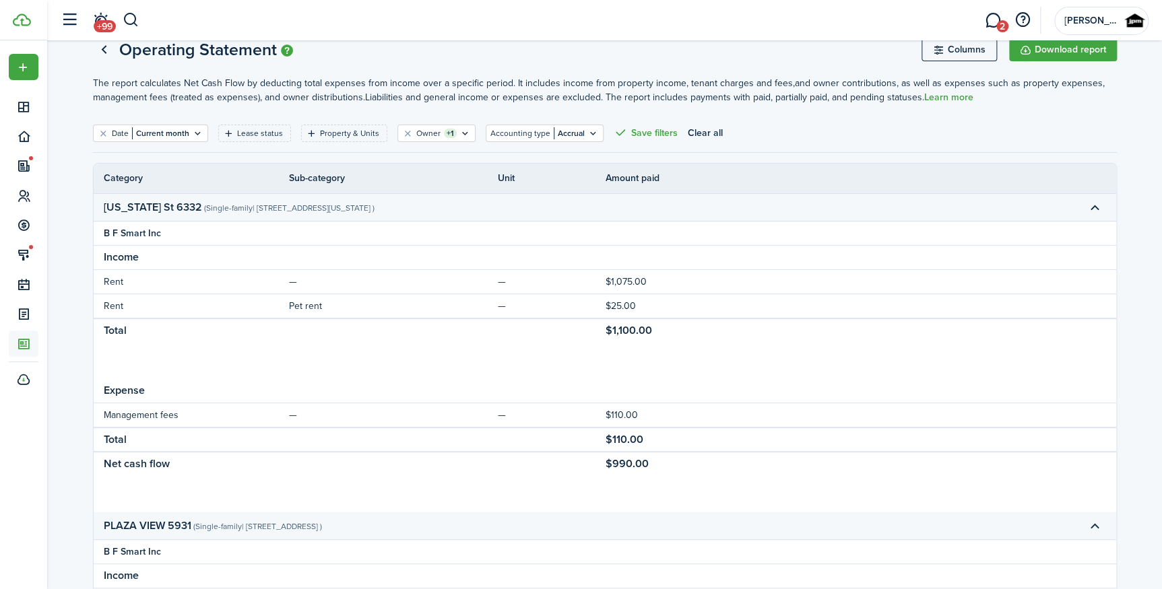
scroll to position [0, 0]
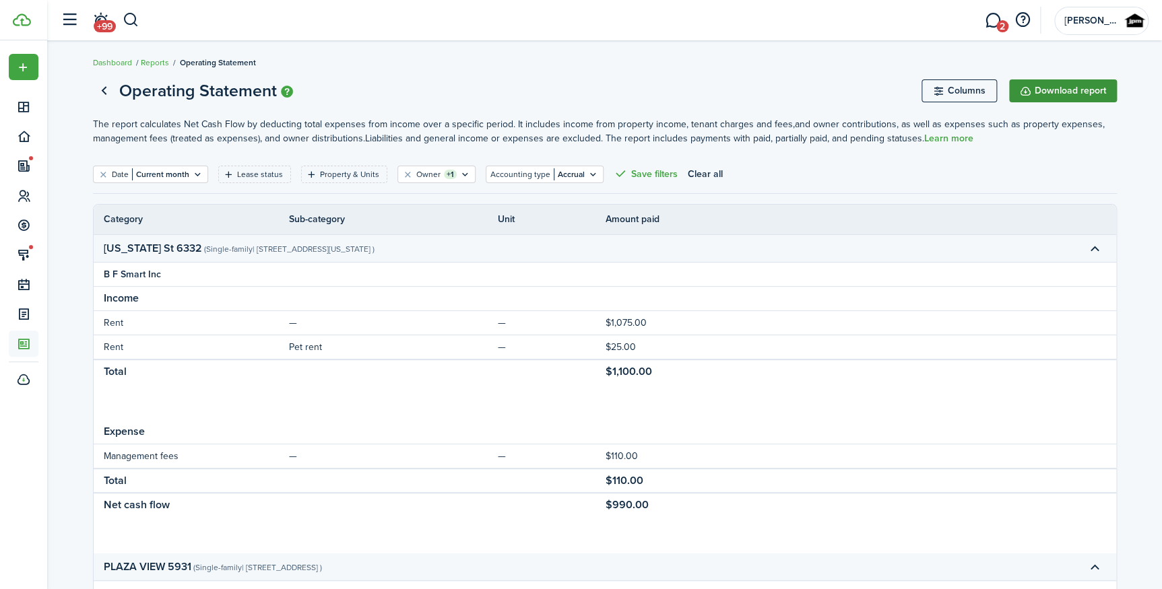
click at [1069, 87] on button "Download report" at bounding box center [1063, 90] width 108 height 23
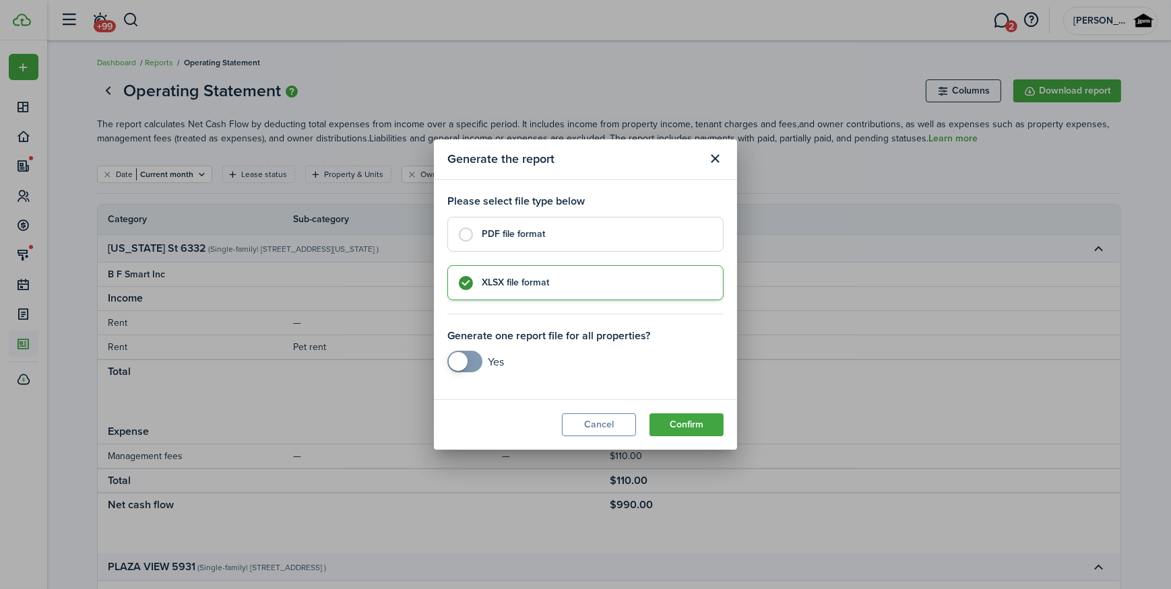
click at [512, 236] on control-radio-card-title "PDF file format" at bounding box center [596, 234] width 228 height 13
radio input "true"
checkbox input "true"
click at [459, 365] on span at bounding box center [458, 361] width 19 height 19
click at [677, 427] on button "Confirm" at bounding box center [686, 425] width 74 height 23
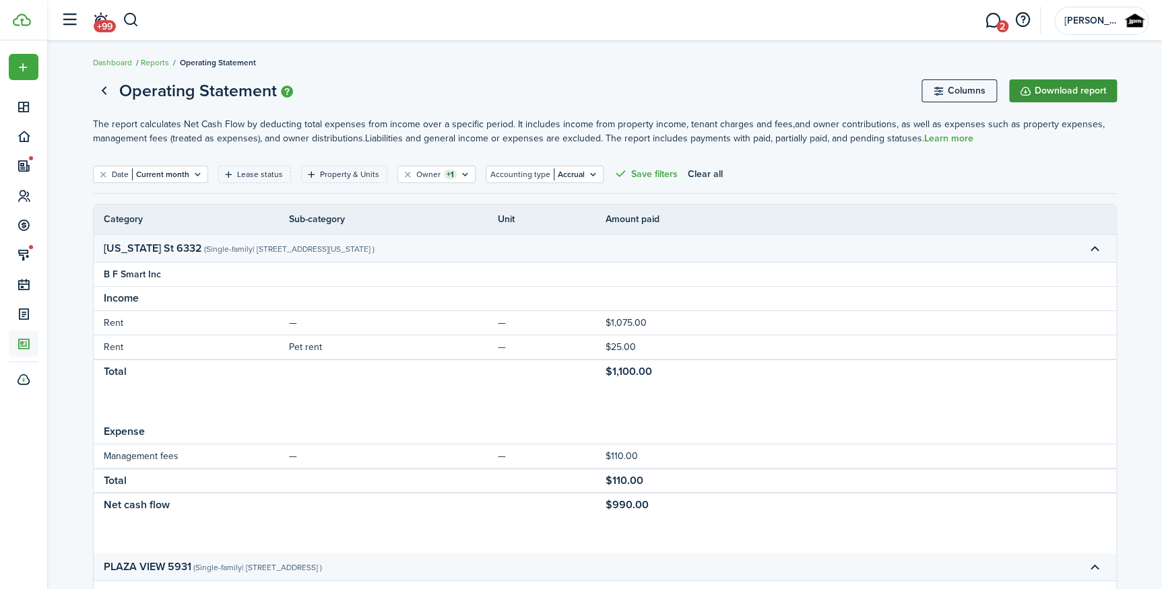
click at [1093, 86] on button "Download report" at bounding box center [1063, 90] width 108 height 23
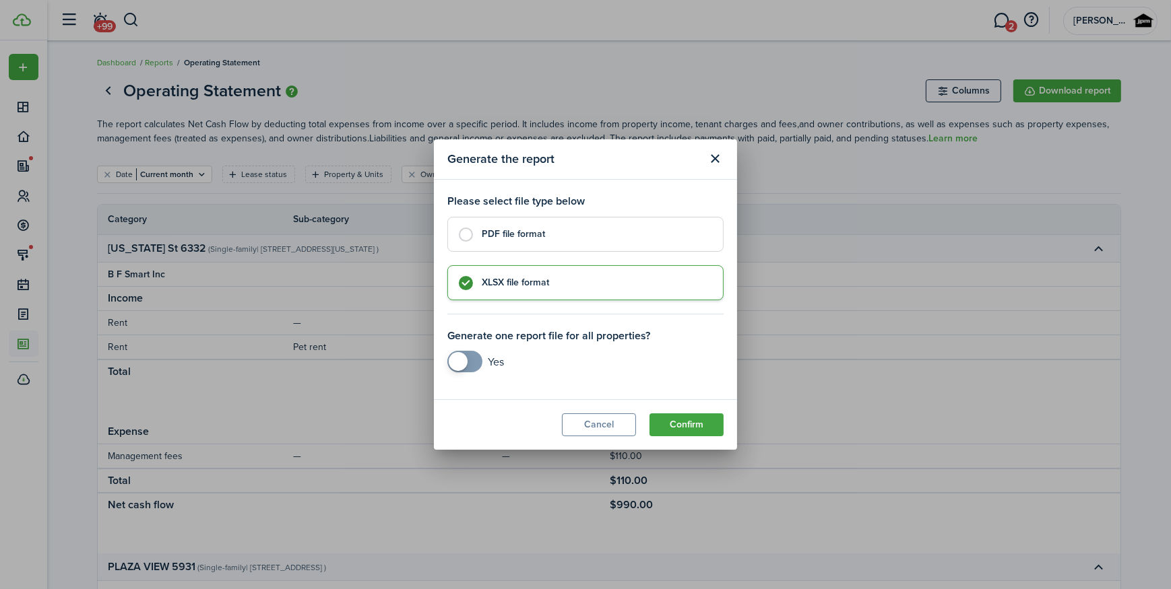
click at [516, 242] on label "PDF file format" at bounding box center [585, 234] width 276 height 35
radio input "true"
checkbox input "true"
click at [471, 357] on span at bounding box center [464, 362] width 13 height 22
click at [701, 427] on button "Confirm" at bounding box center [686, 425] width 74 height 23
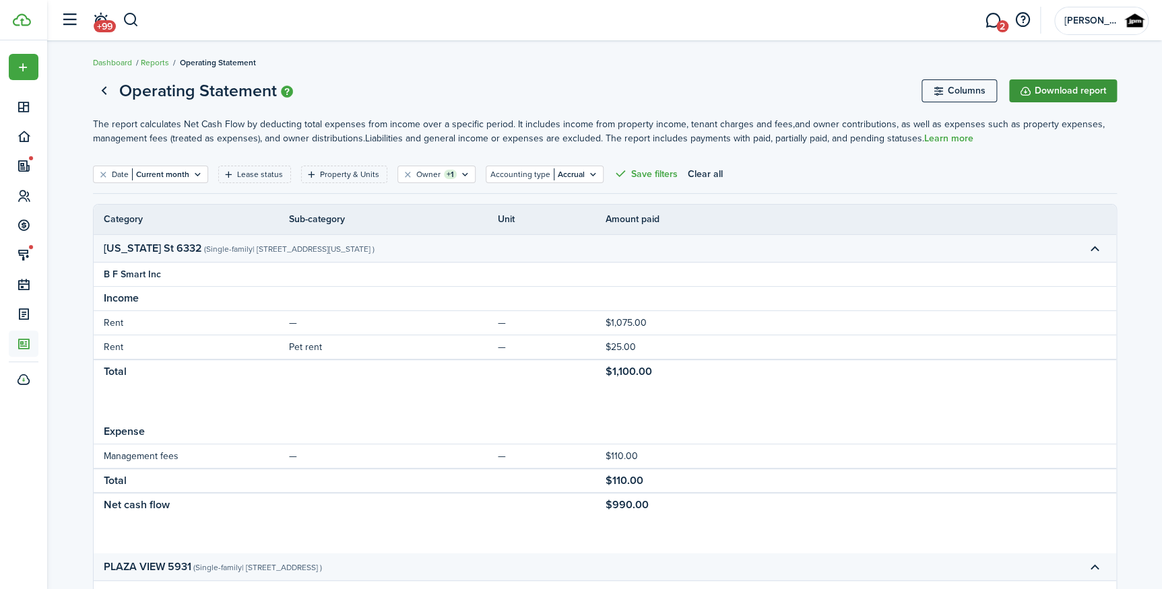
click at [1072, 89] on button "Download report" at bounding box center [1063, 90] width 108 height 23
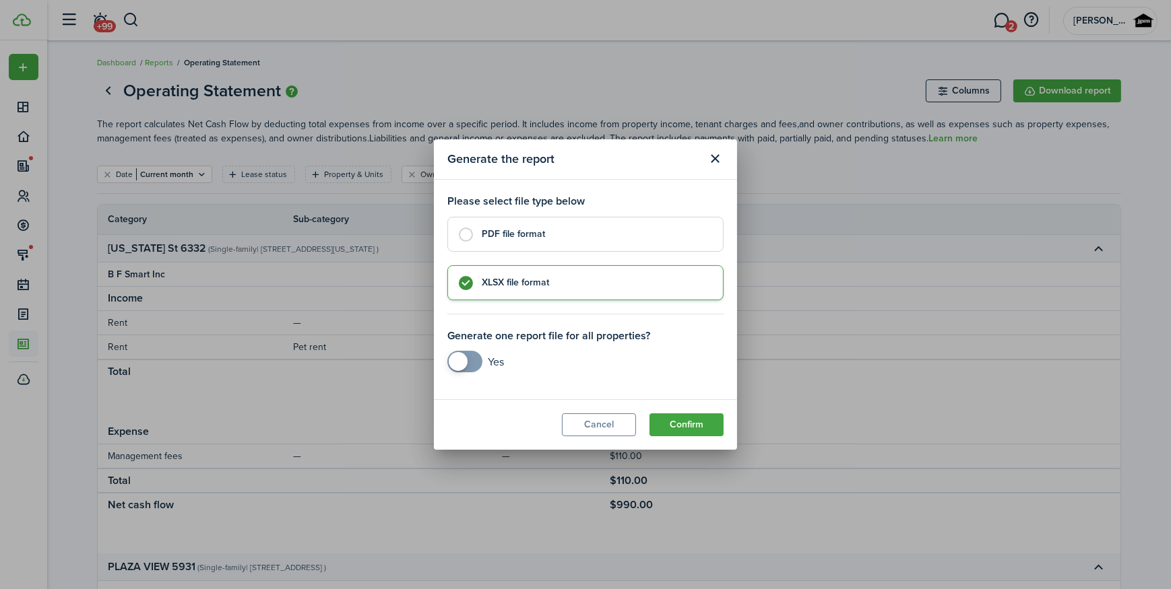
click at [571, 245] on label "PDF file format" at bounding box center [585, 234] width 276 height 35
radio input "true"
click at [456, 377] on div "Yes" at bounding box center [585, 365] width 276 height 42
checkbox input "true"
click at [460, 366] on span at bounding box center [458, 361] width 19 height 19
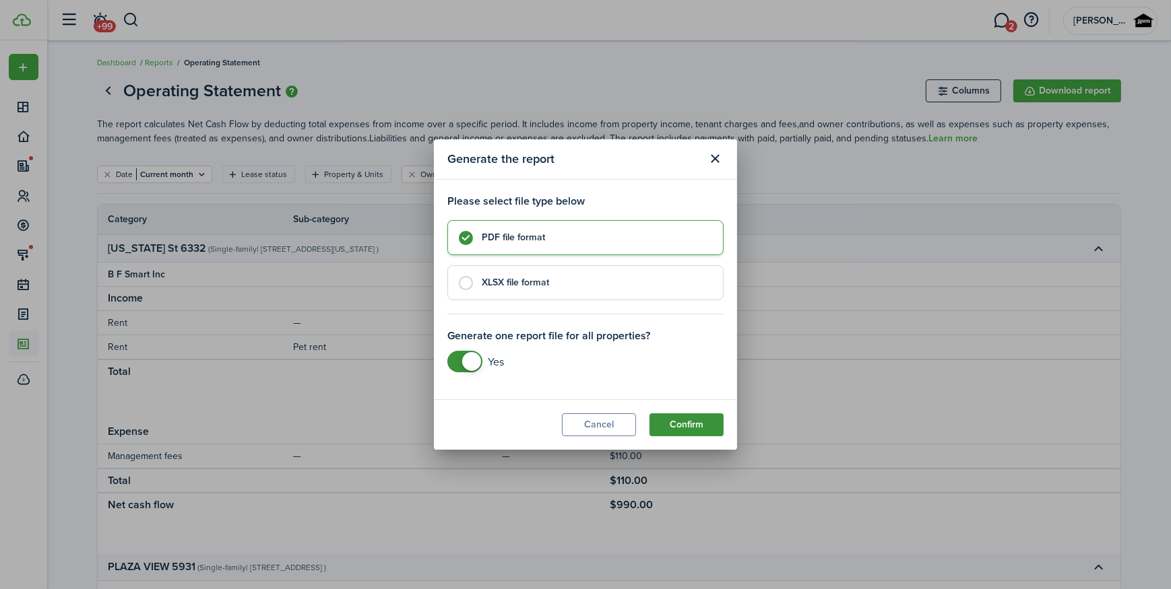
click at [684, 418] on button "Confirm" at bounding box center [686, 425] width 74 height 23
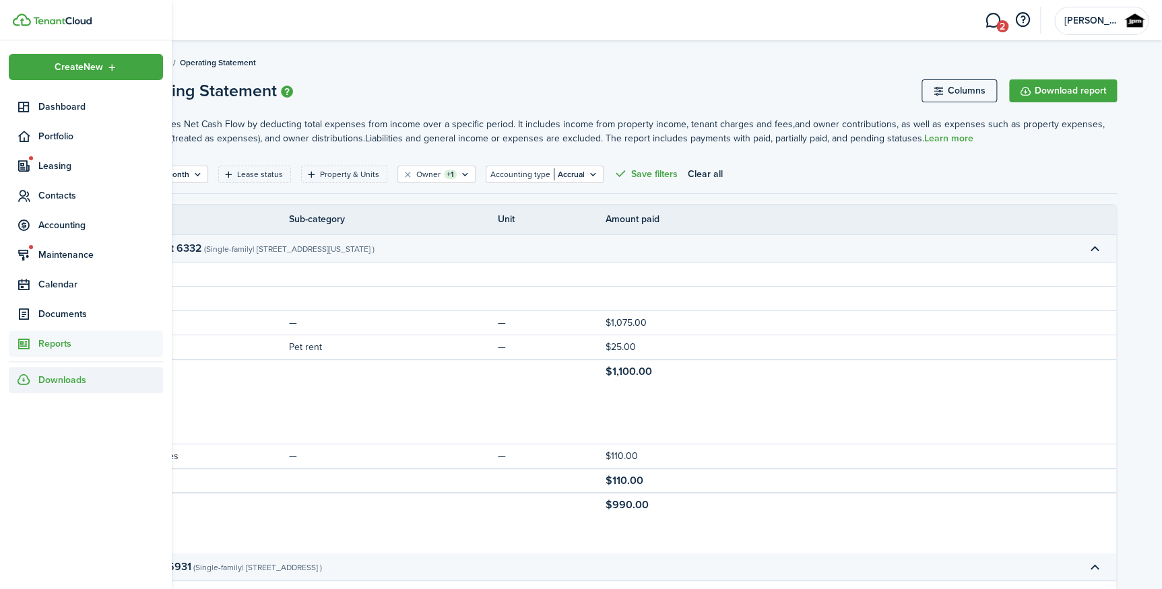
click at [50, 378] on span "Downloads" at bounding box center [62, 380] width 48 height 14
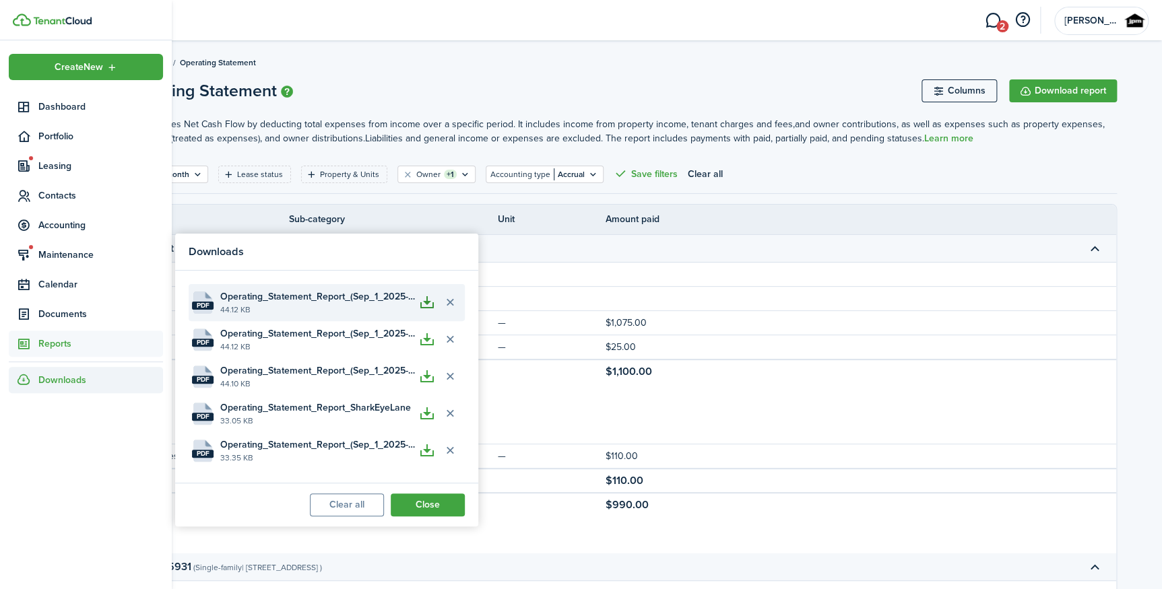
click at [419, 307] on button "button" at bounding box center [427, 303] width 23 height 23
